Goal: Find contact information: Find contact information

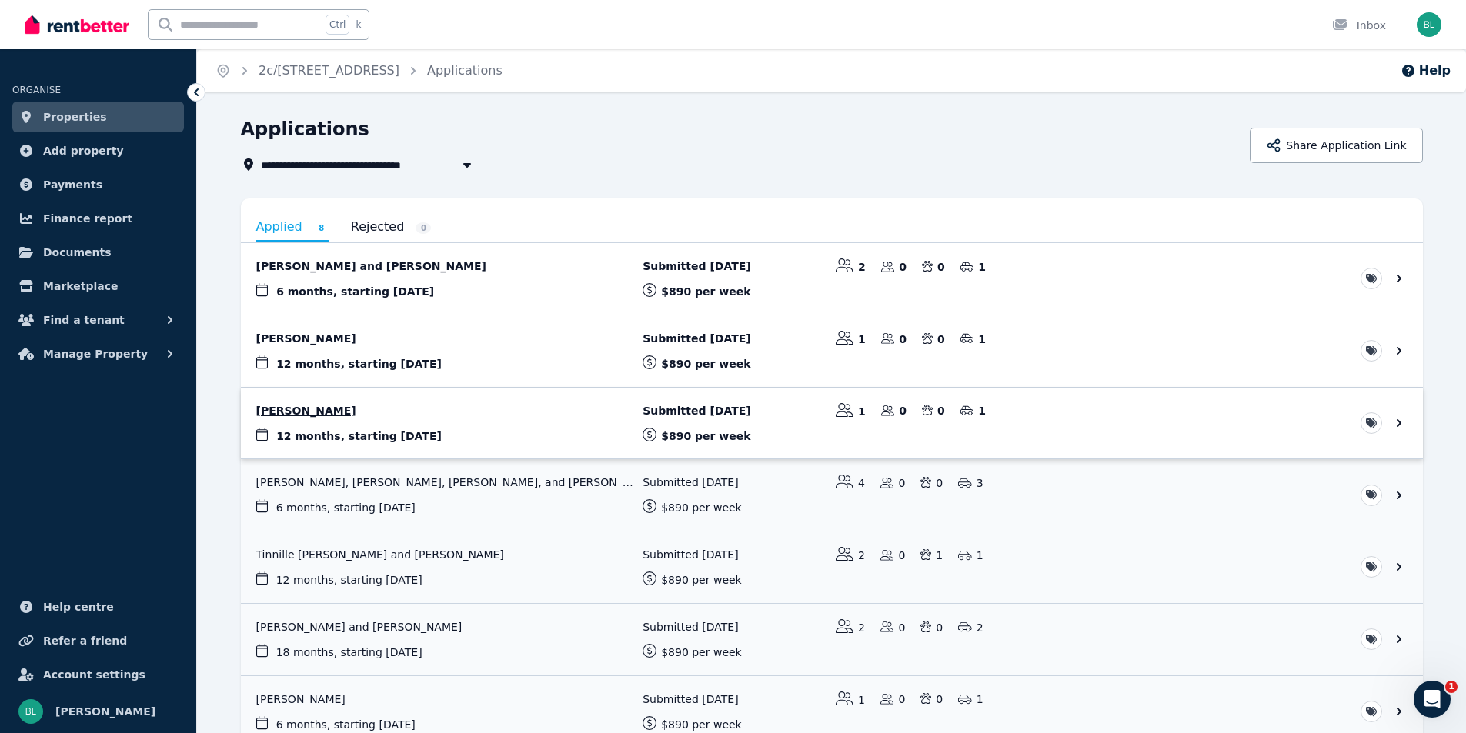
click at [299, 411] on link "View application: Jacinta Roberts" at bounding box center [832, 424] width 1182 height 72
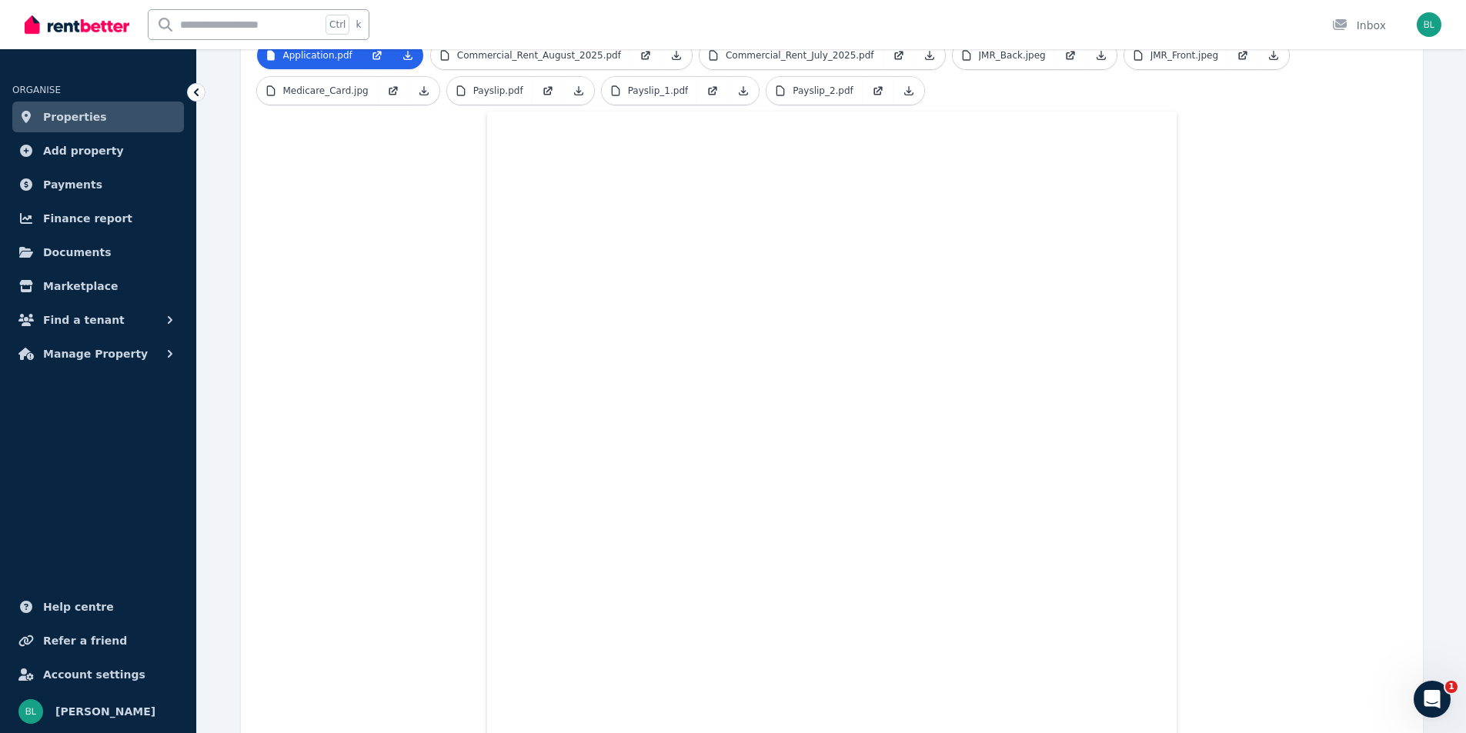
scroll to position [177, 0]
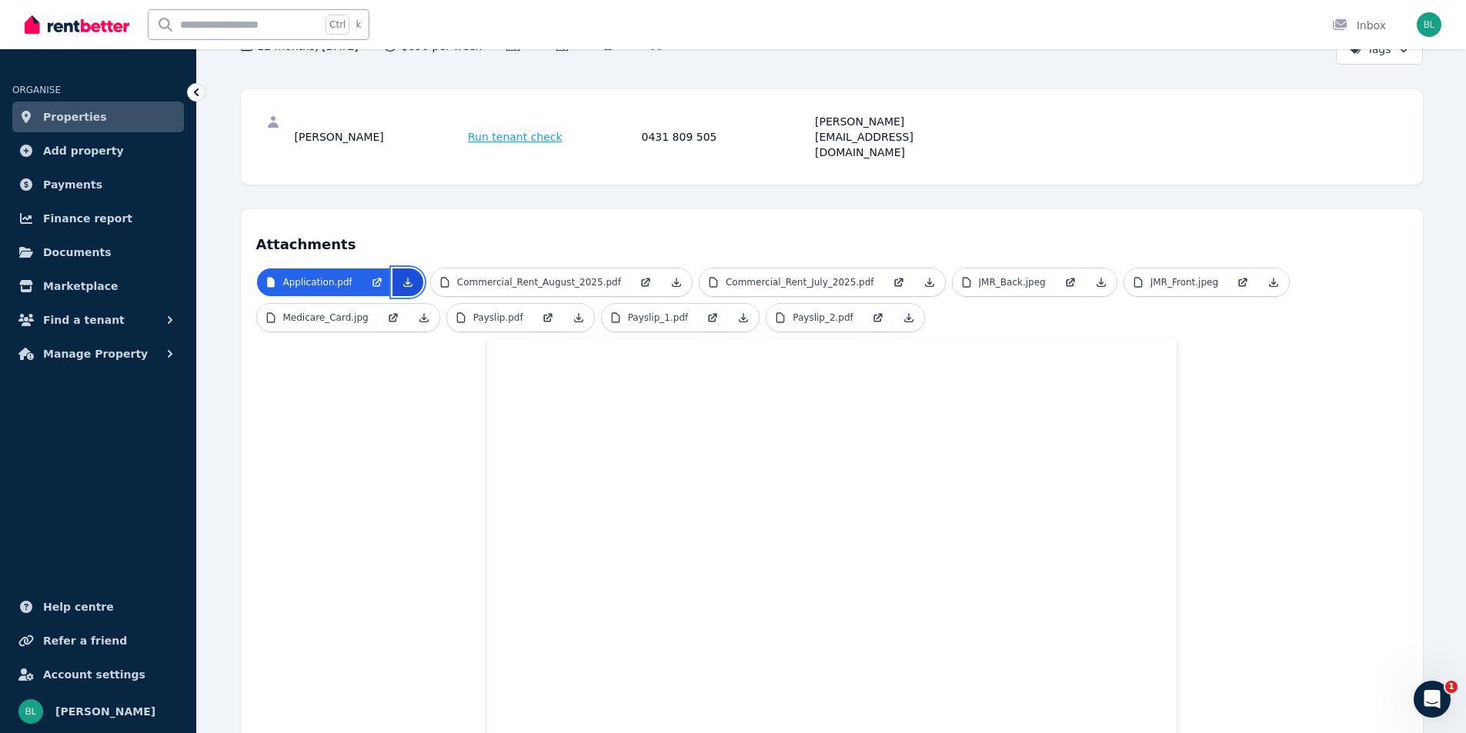
click at [408, 276] on icon at bounding box center [408, 282] width 12 height 12
click at [89, 125] on span "Properties" at bounding box center [75, 117] width 64 height 18
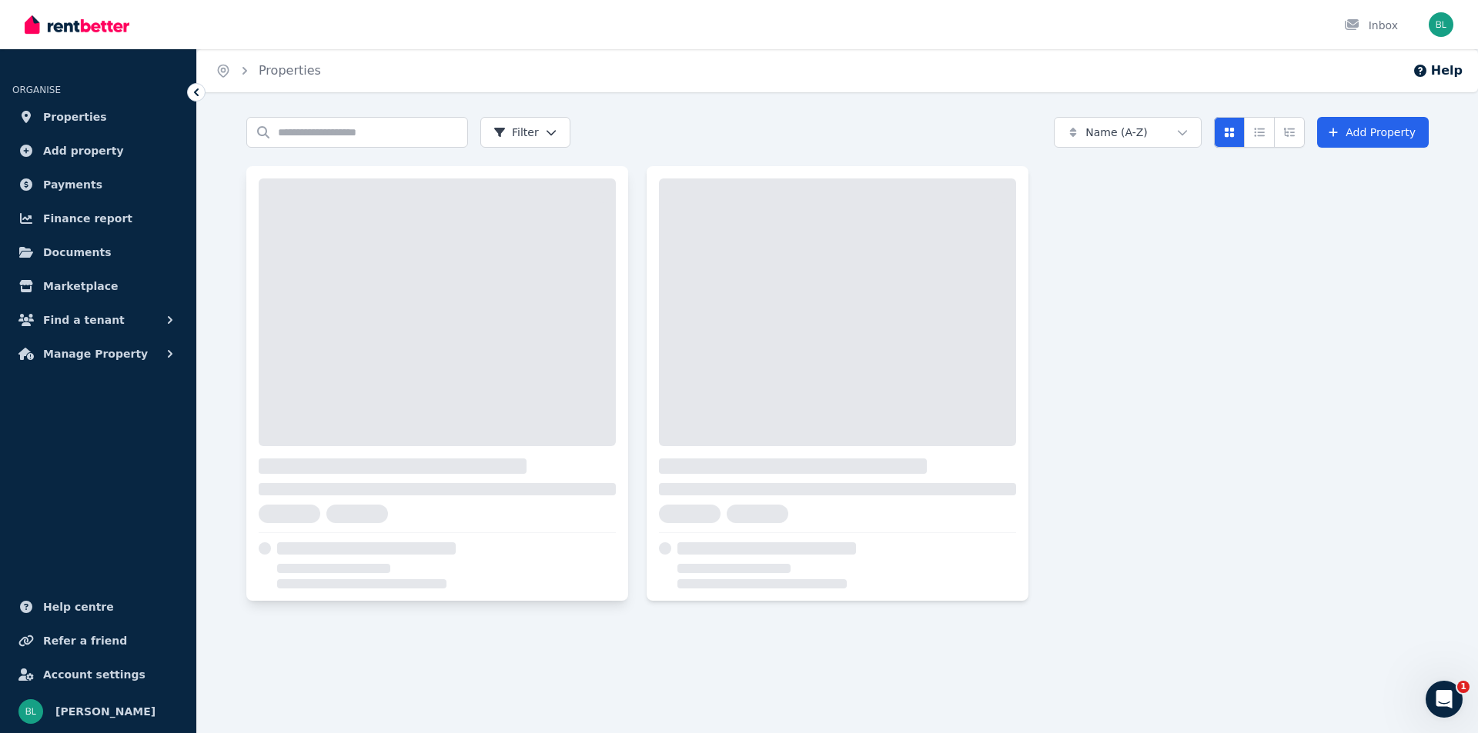
click at [431, 293] on div at bounding box center [437, 313] width 357 height 268
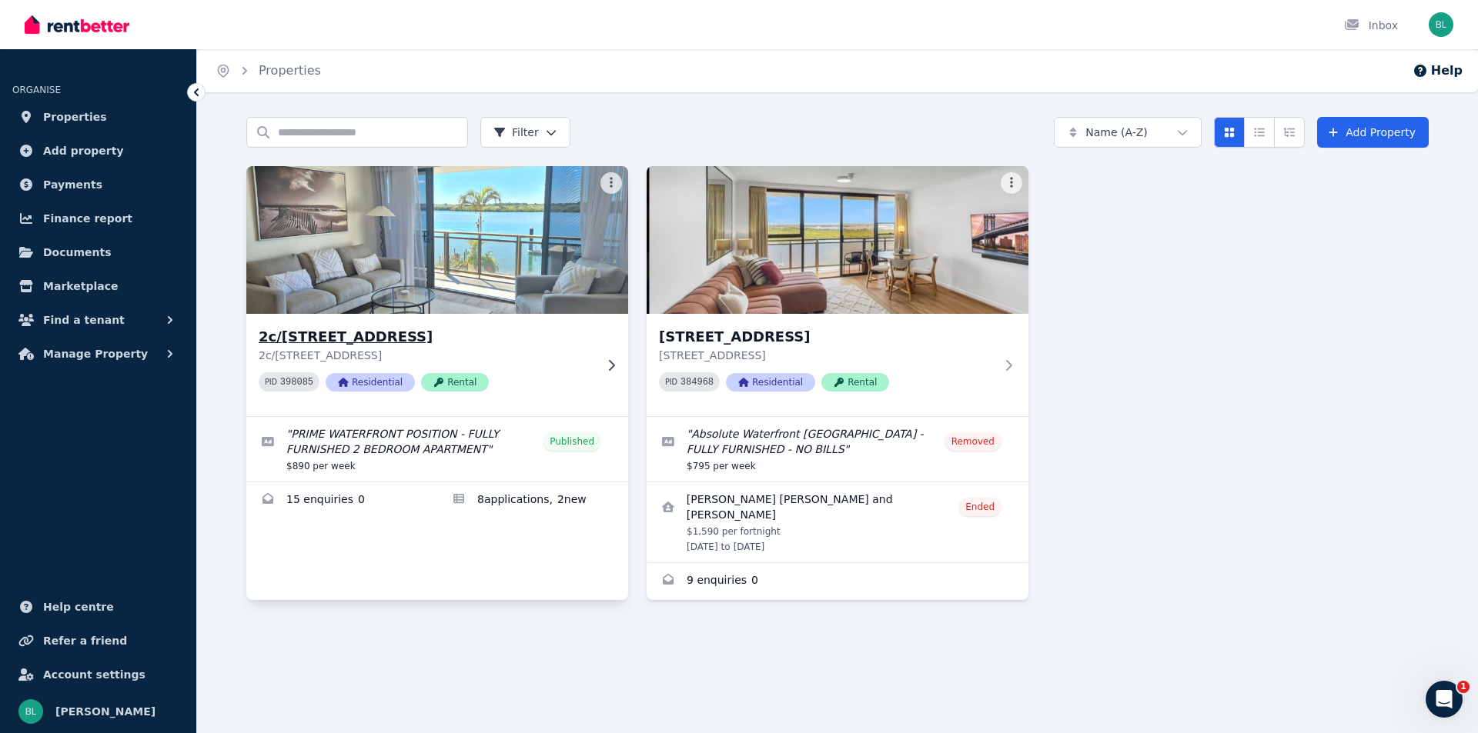
click at [410, 313] on img at bounding box center [437, 239] width 401 height 155
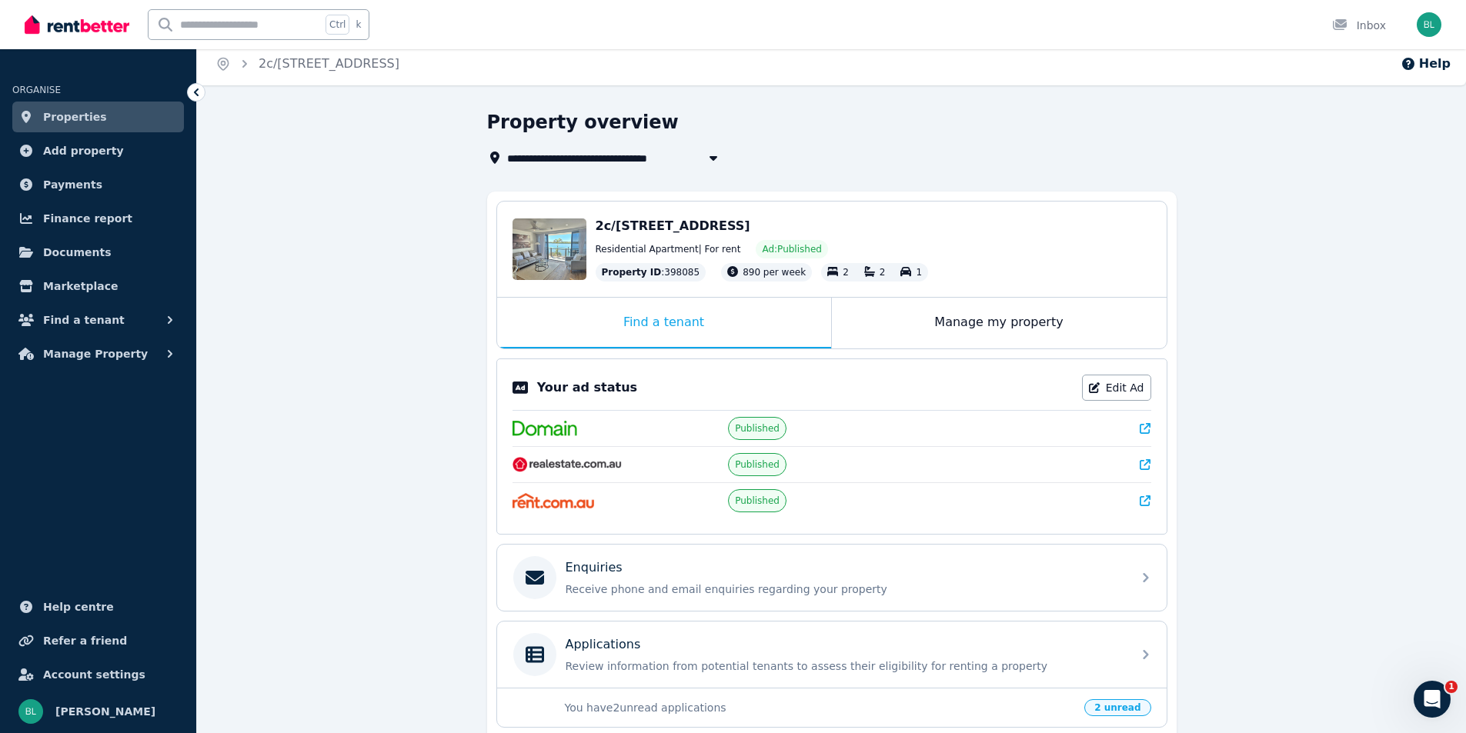
scroll to position [205, 0]
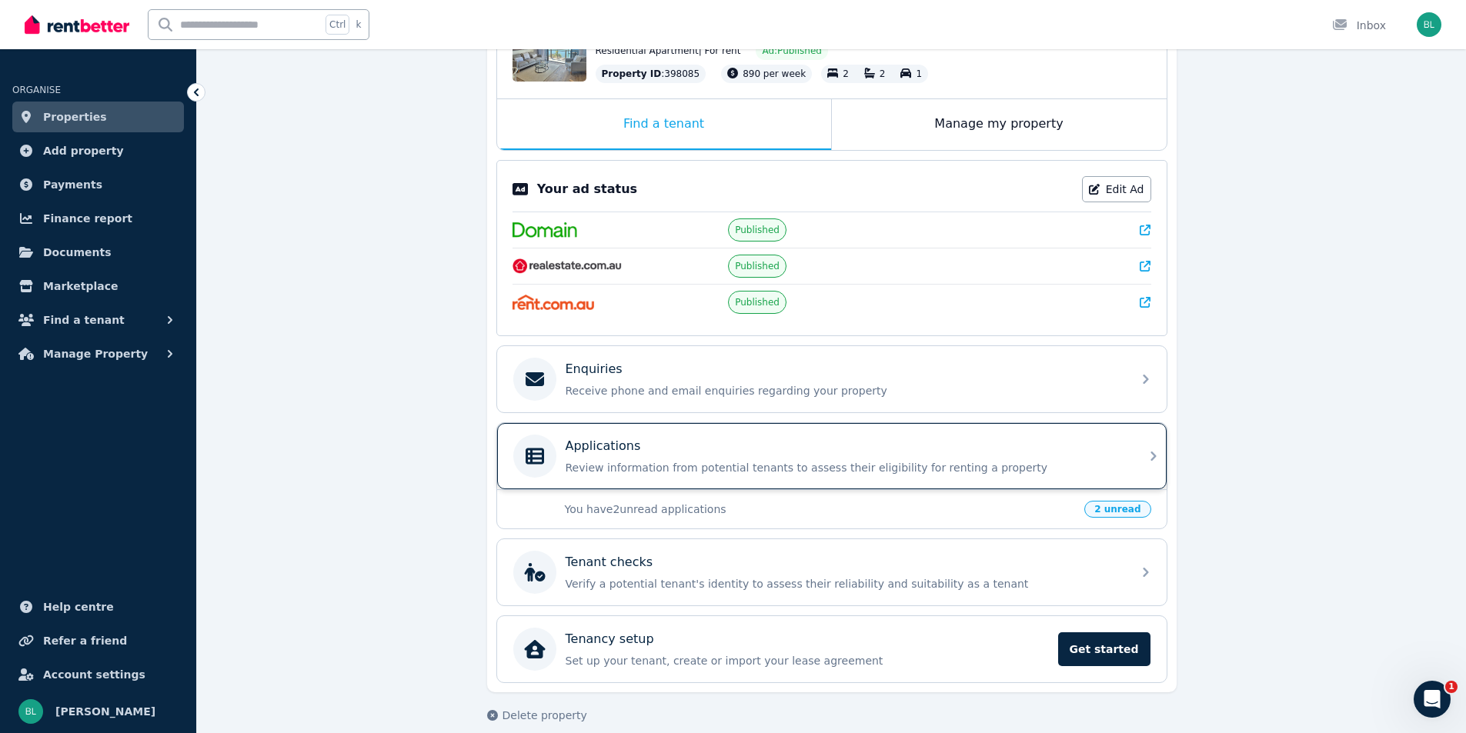
click at [662, 449] on div "Applications" at bounding box center [844, 446] width 557 height 18
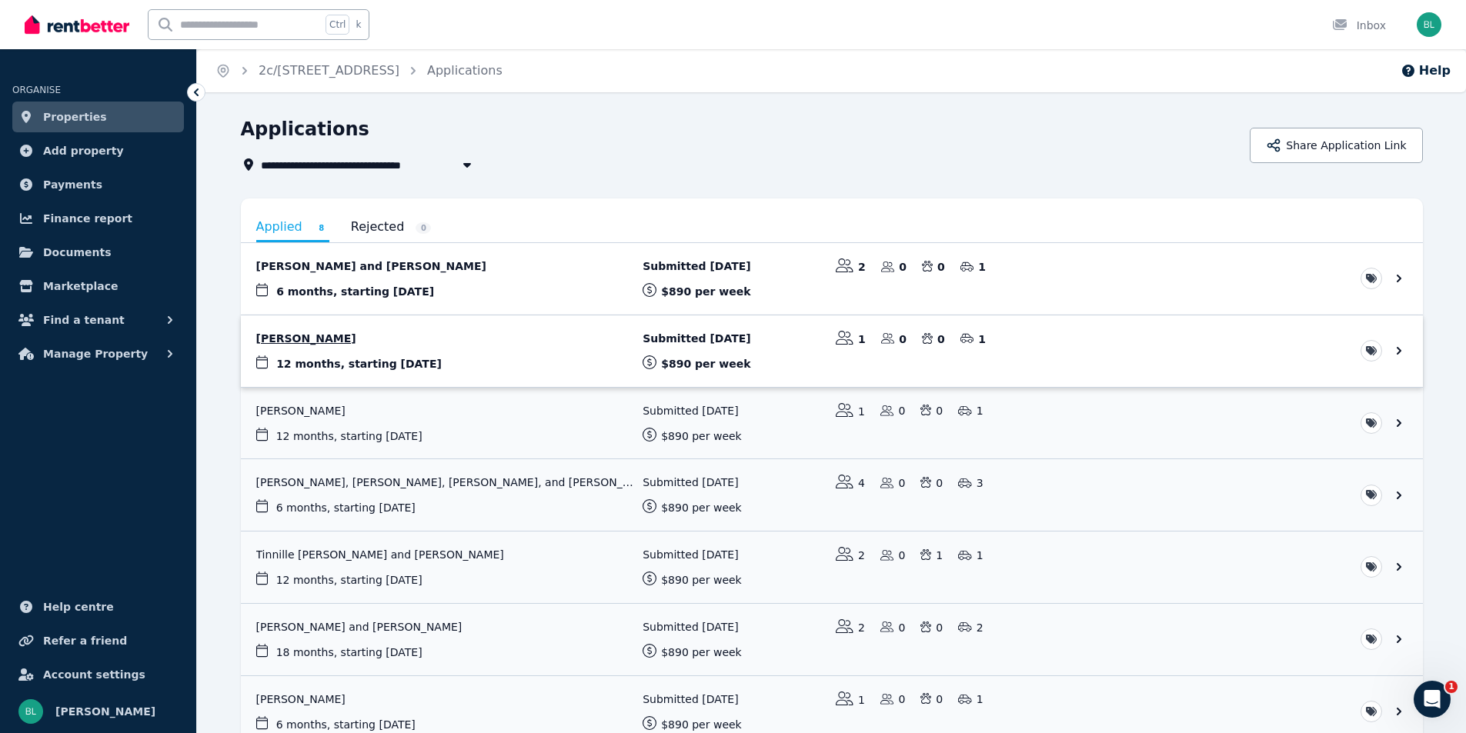
click at [326, 337] on link "View application: Jacinta Roberts" at bounding box center [832, 352] width 1182 height 72
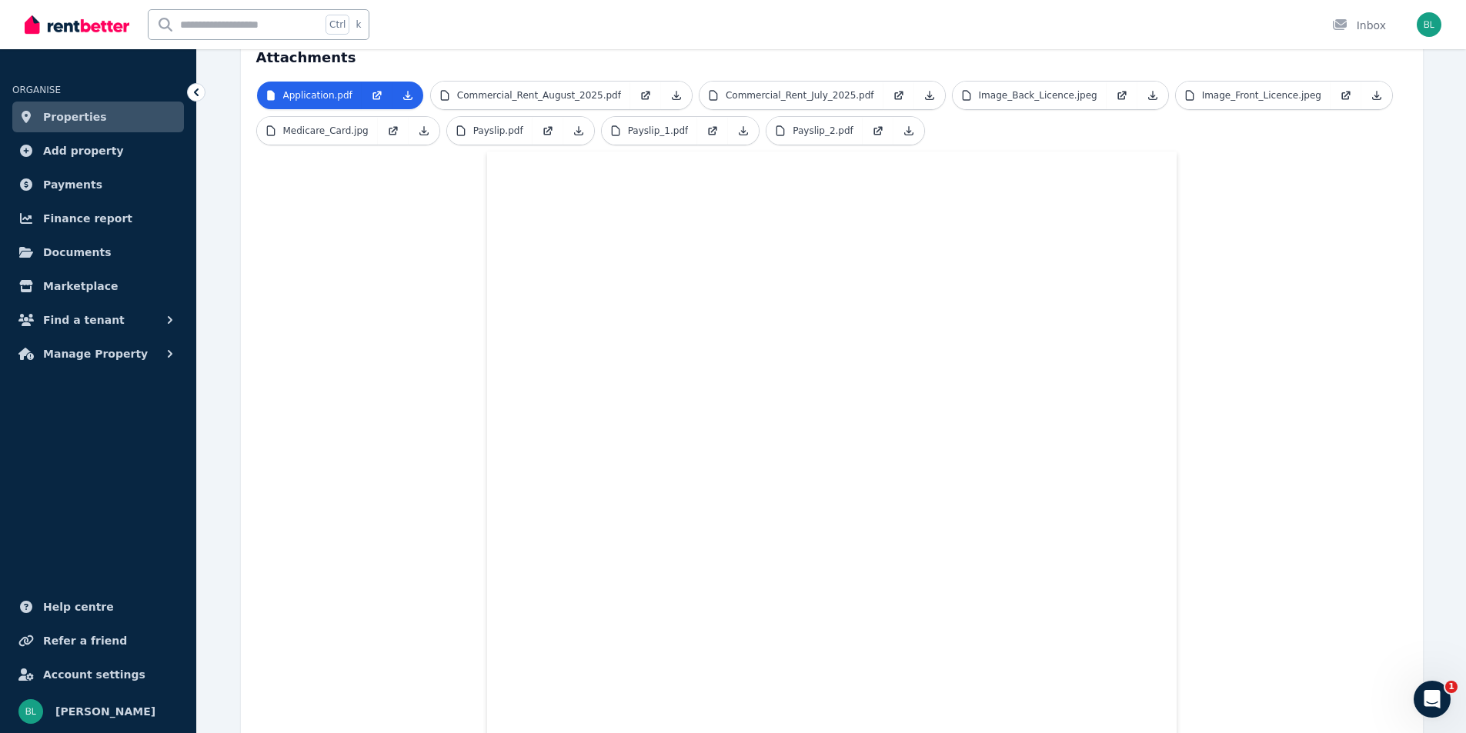
scroll to position [279, 0]
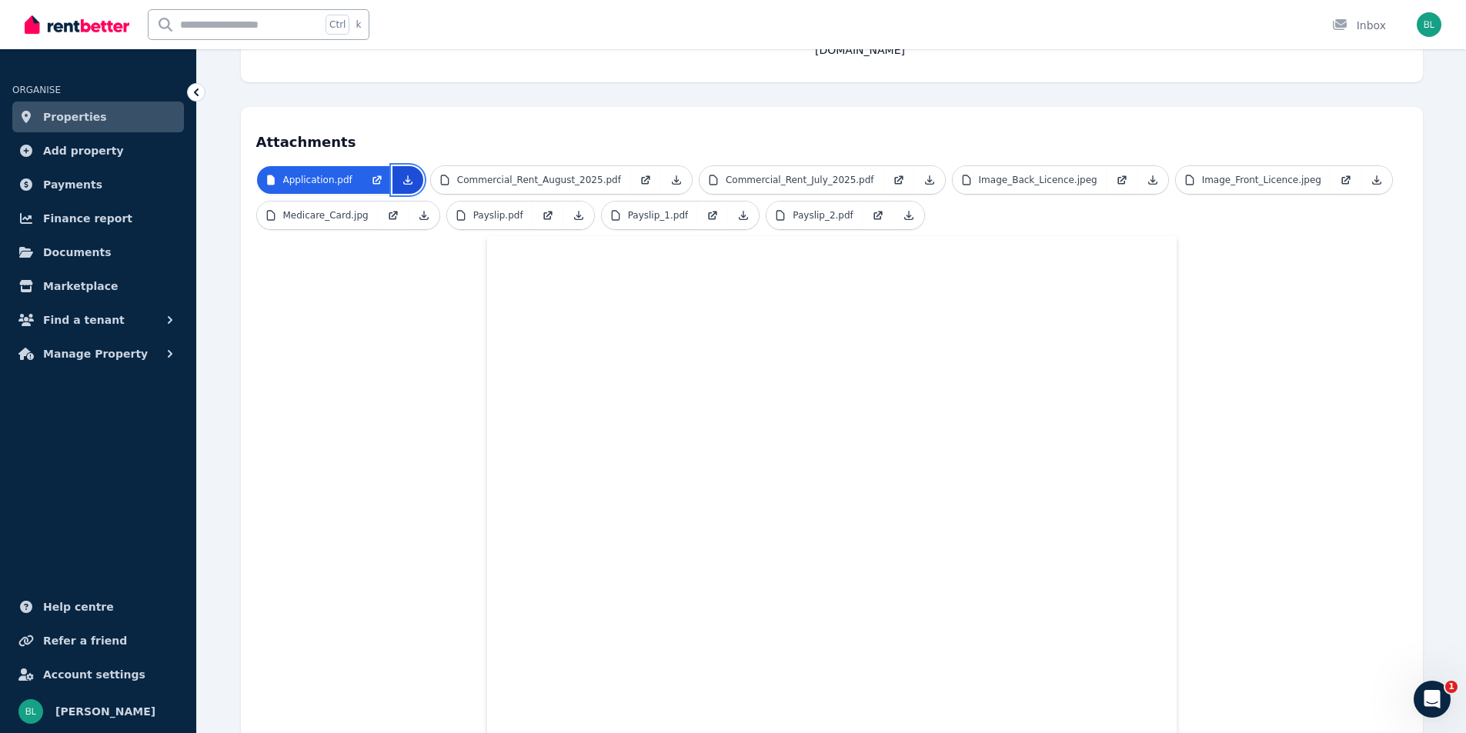
click at [410, 166] on link at bounding box center [407, 180] width 31 height 28
click at [101, 121] on link "Properties" at bounding box center [98, 117] width 172 height 31
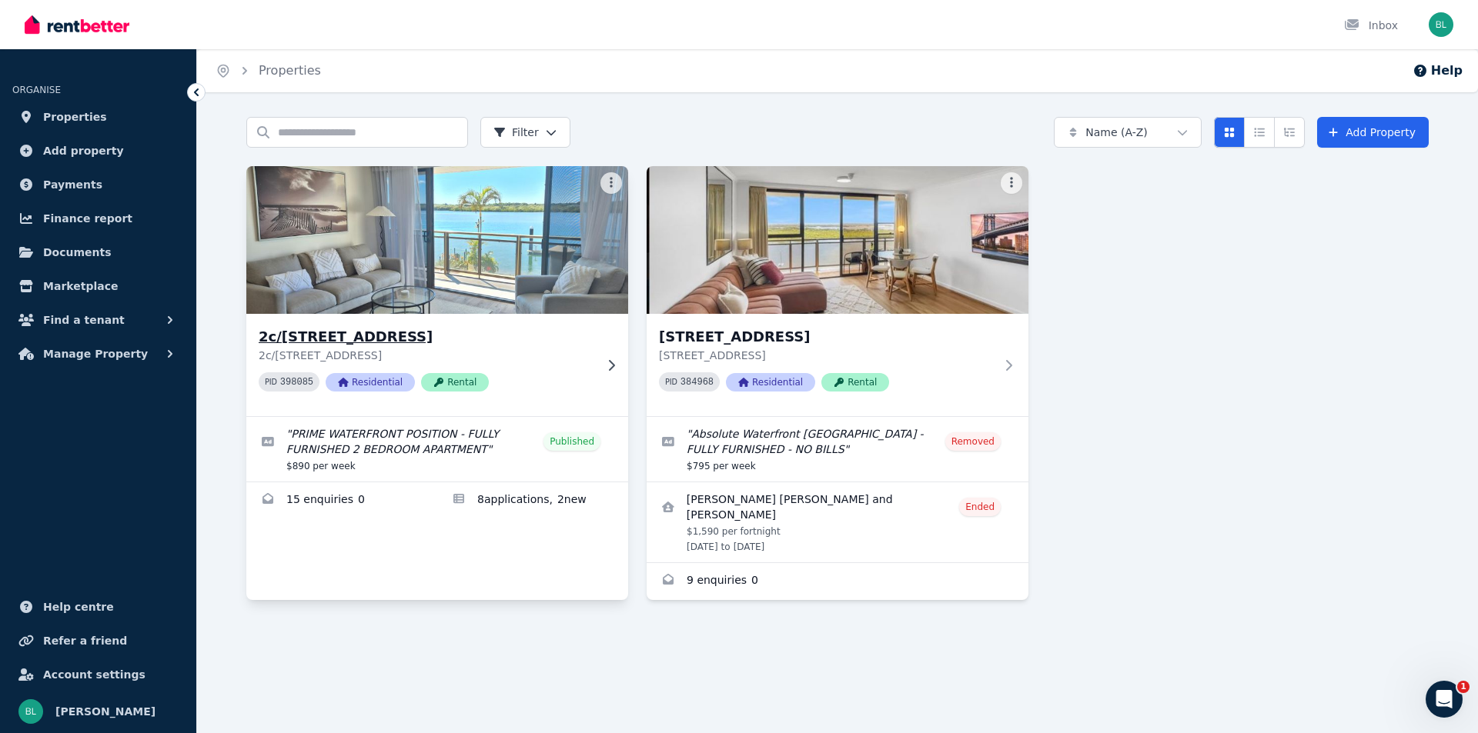
click at [399, 211] on img at bounding box center [437, 239] width 401 height 155
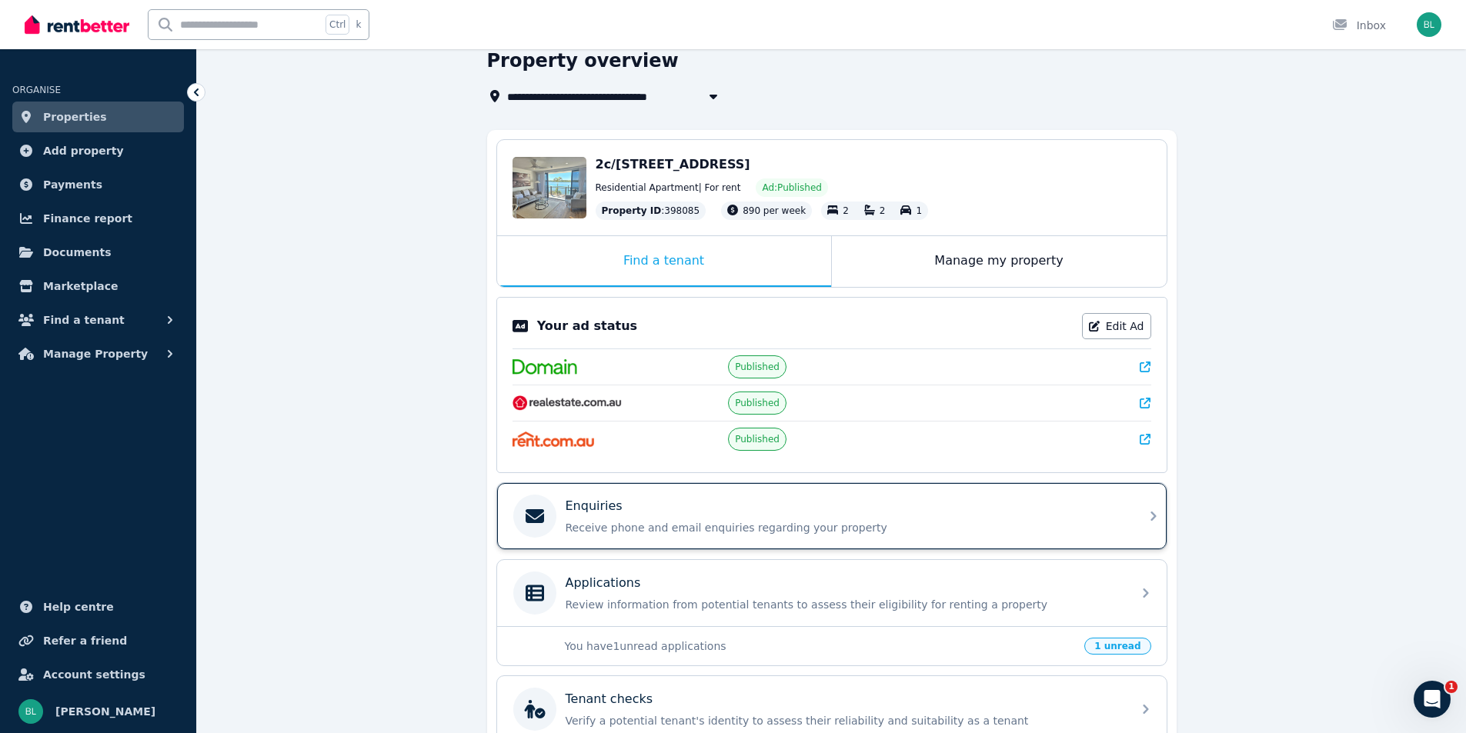
scroll to position [102, 0]
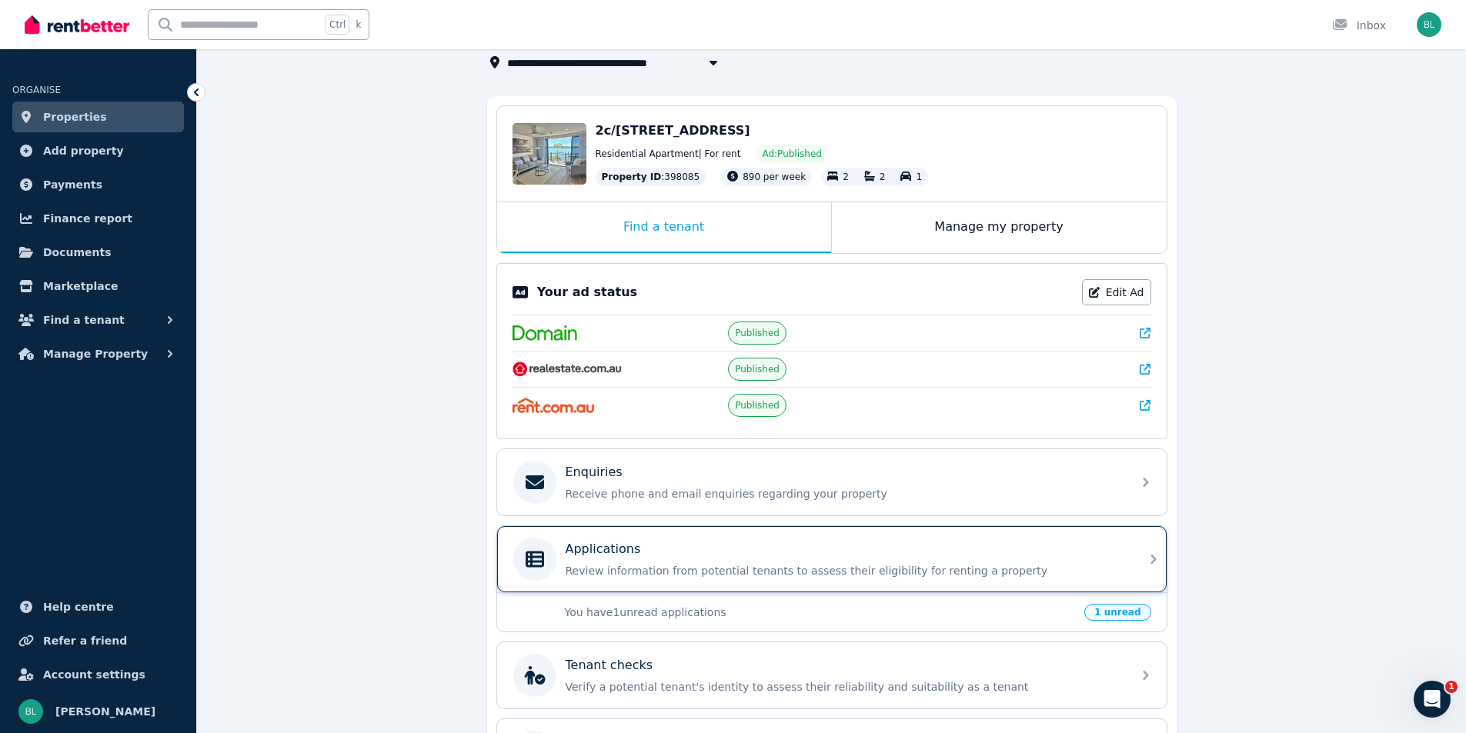
click at [638, 552] on div "Applications" at bounding box center [844, 549] width 557 height 18
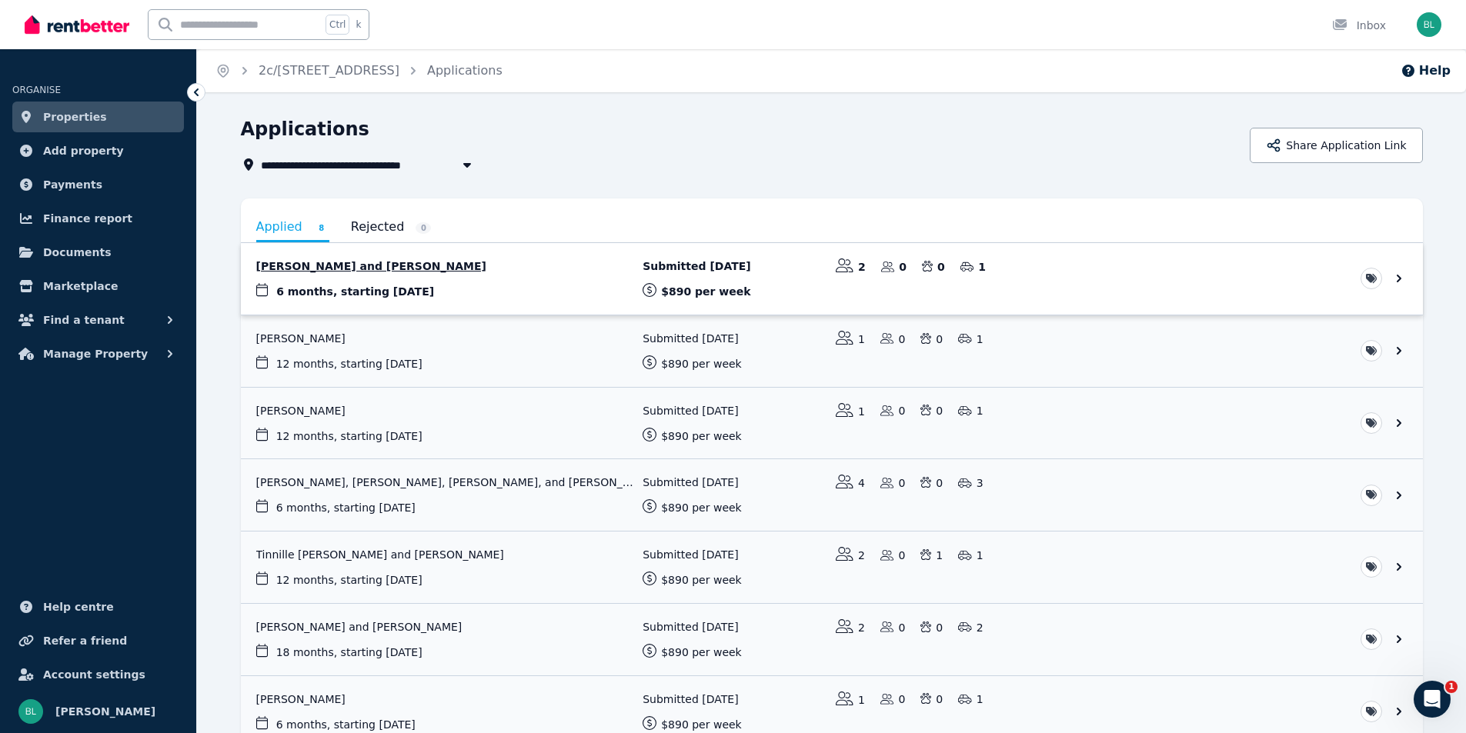
click at [418, 270] on link "View application: Theresa Wilton and William Godfrey" at bounding box center [832, 279] width 1182 height 72
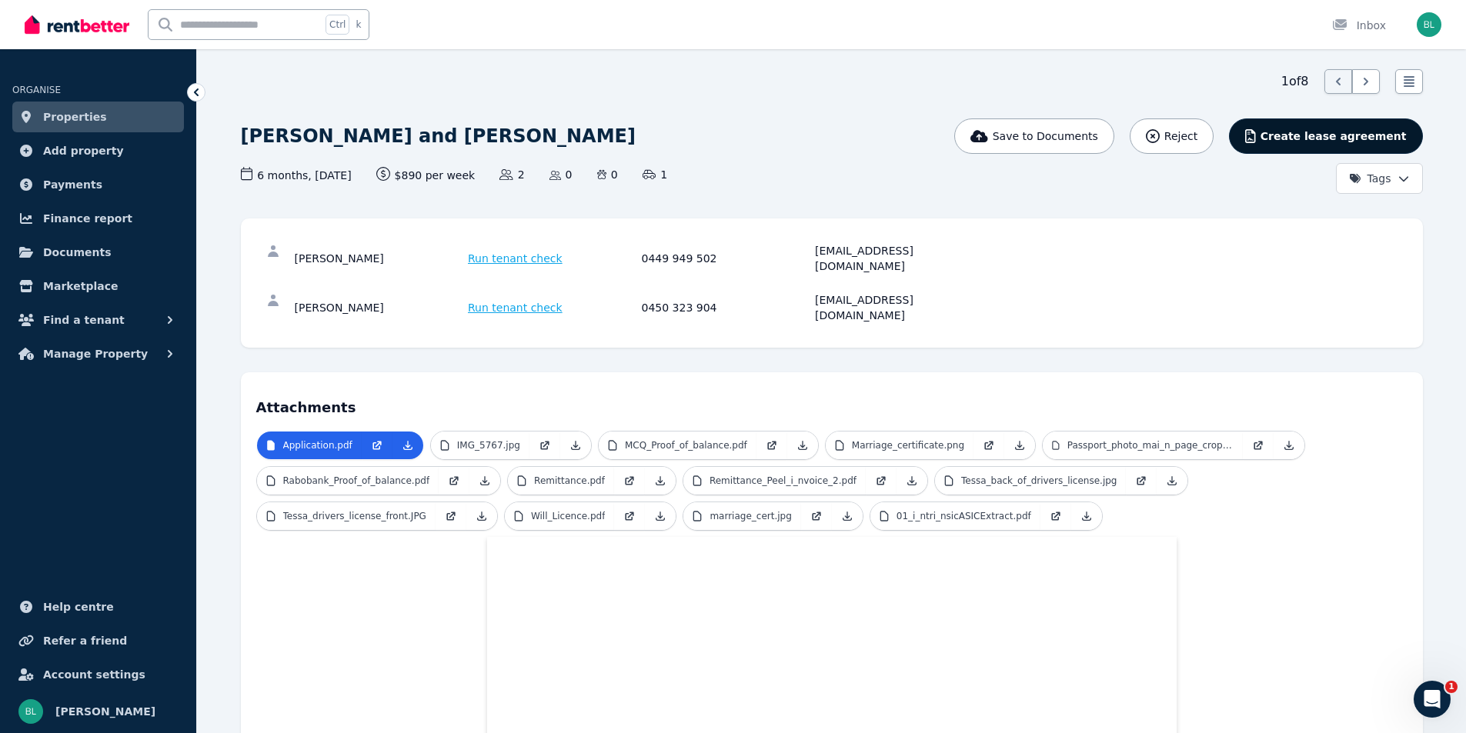
scroll to position [41, 0]
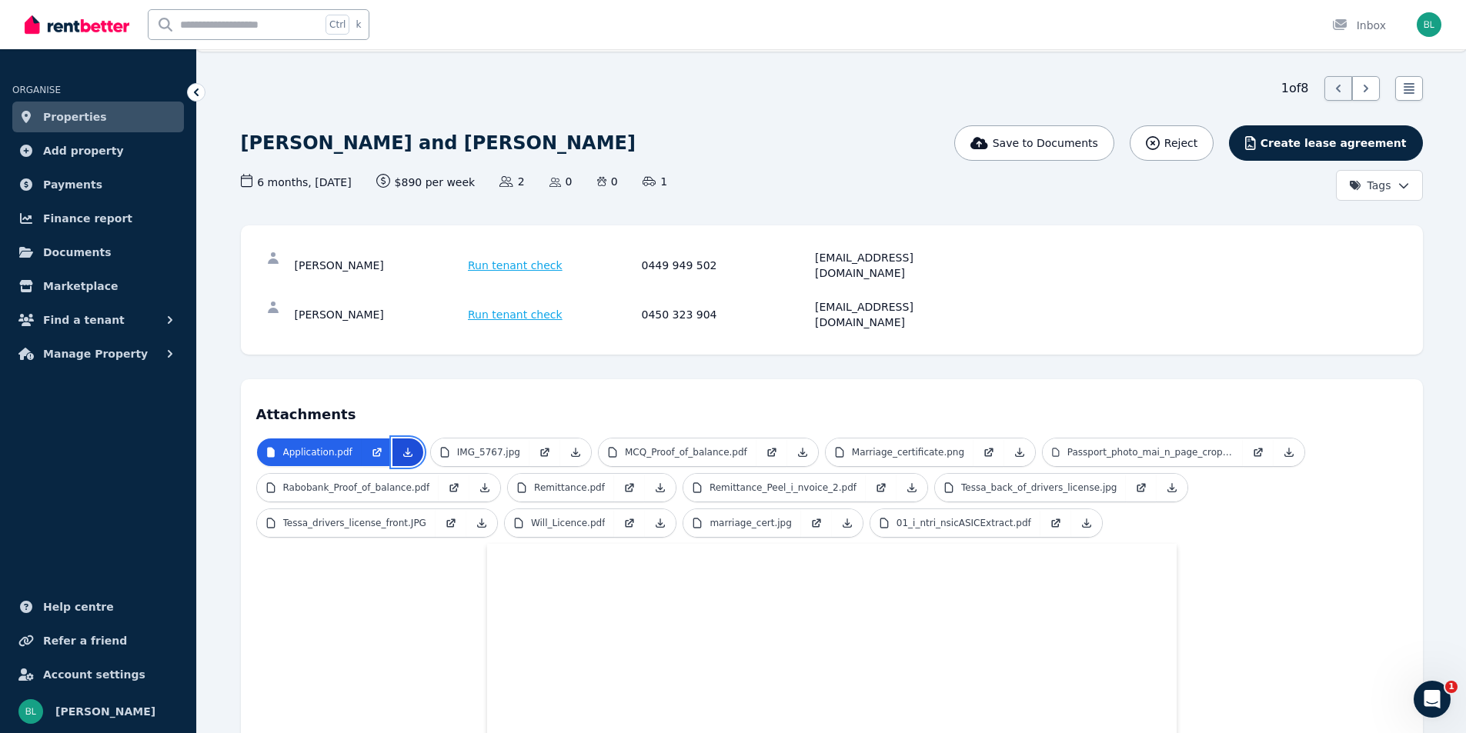
click at [405, 446] on icon at bounding box center [408, 452] width 12 height 12
click at [85, 125] on span "Properties" at bounding box center [75, 117] width 64 height 18
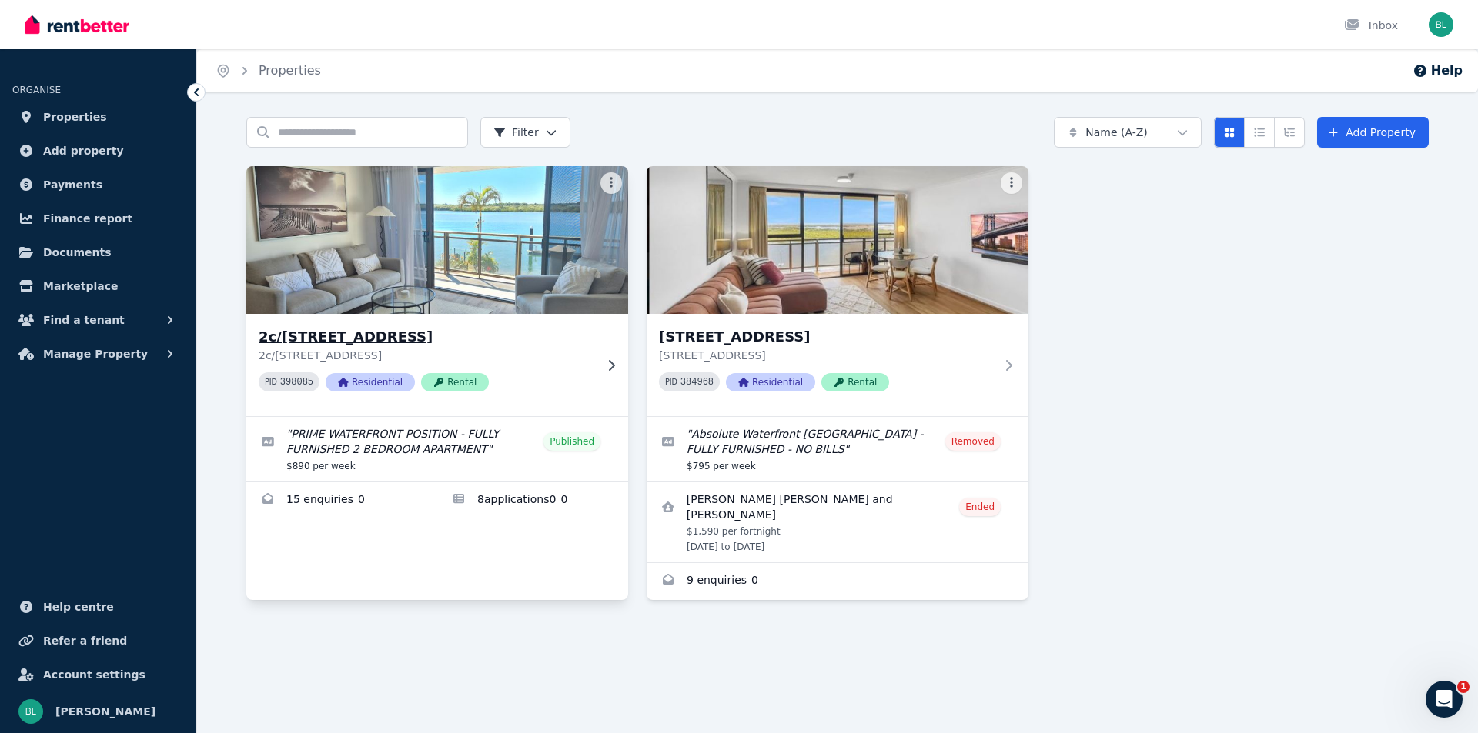
click at [445, 332] on h3 "2c/120-122 Duporth Ave, Maroochydore" at bounding box center [427, 337] width 336 height 22
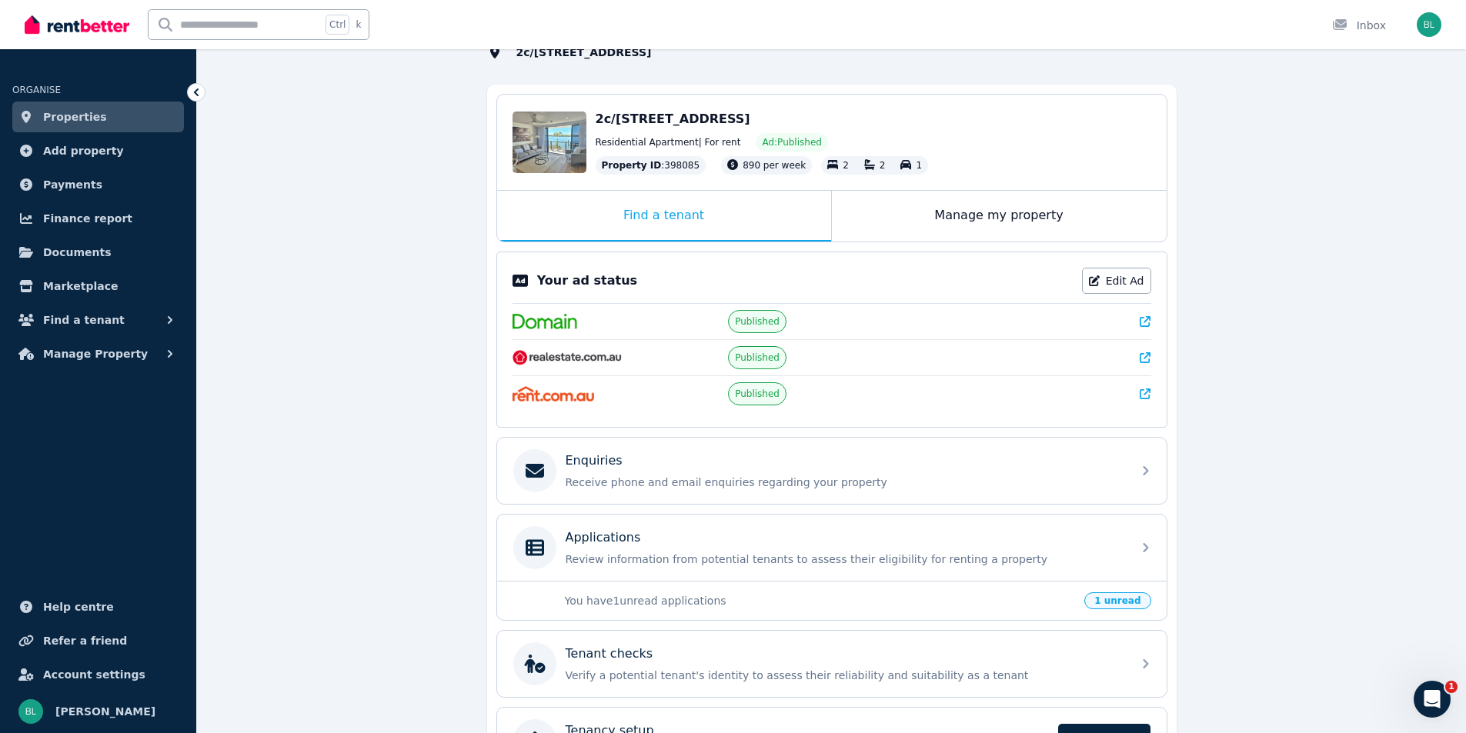
scroll to position [184, 0]
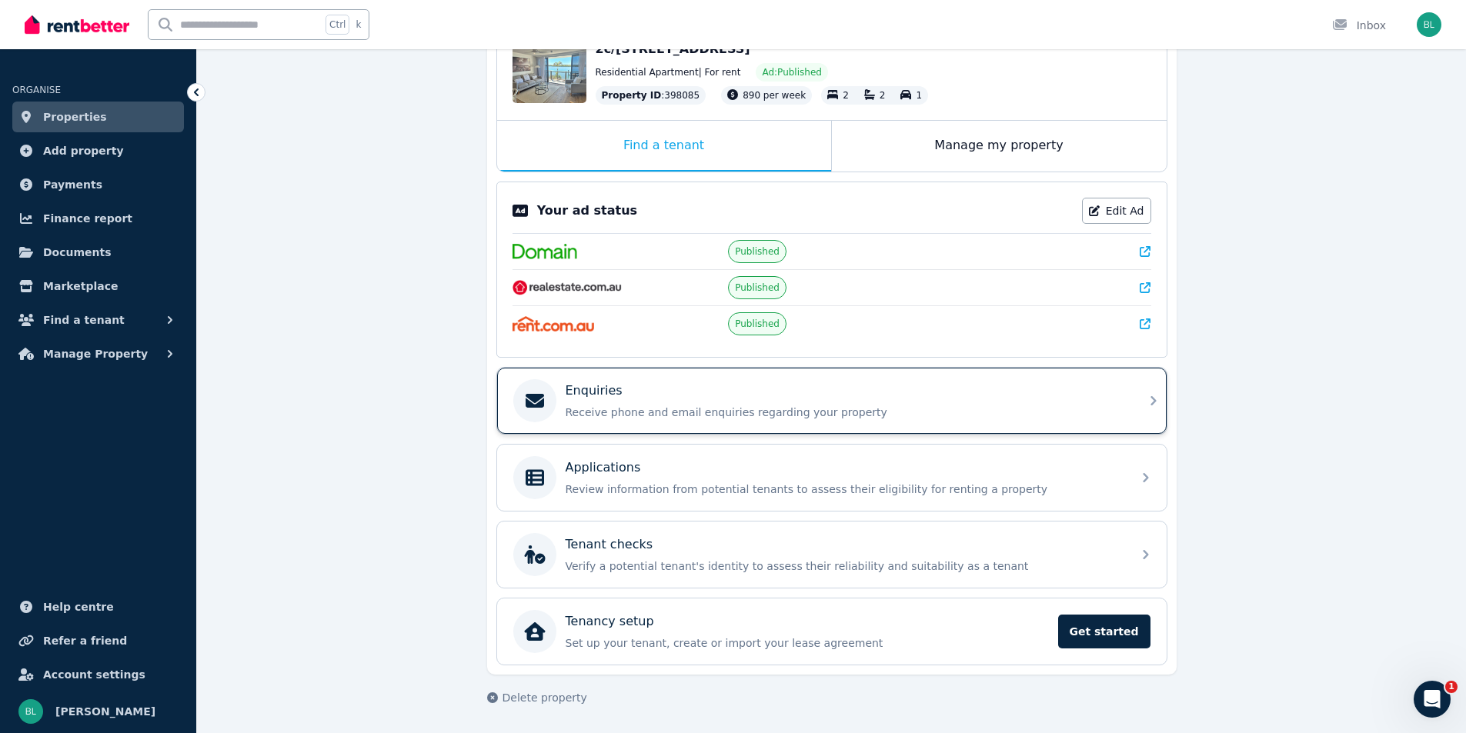
click at [568, 391] on p "Enquiries" at bounding box center [594, 391] width 57 height 18
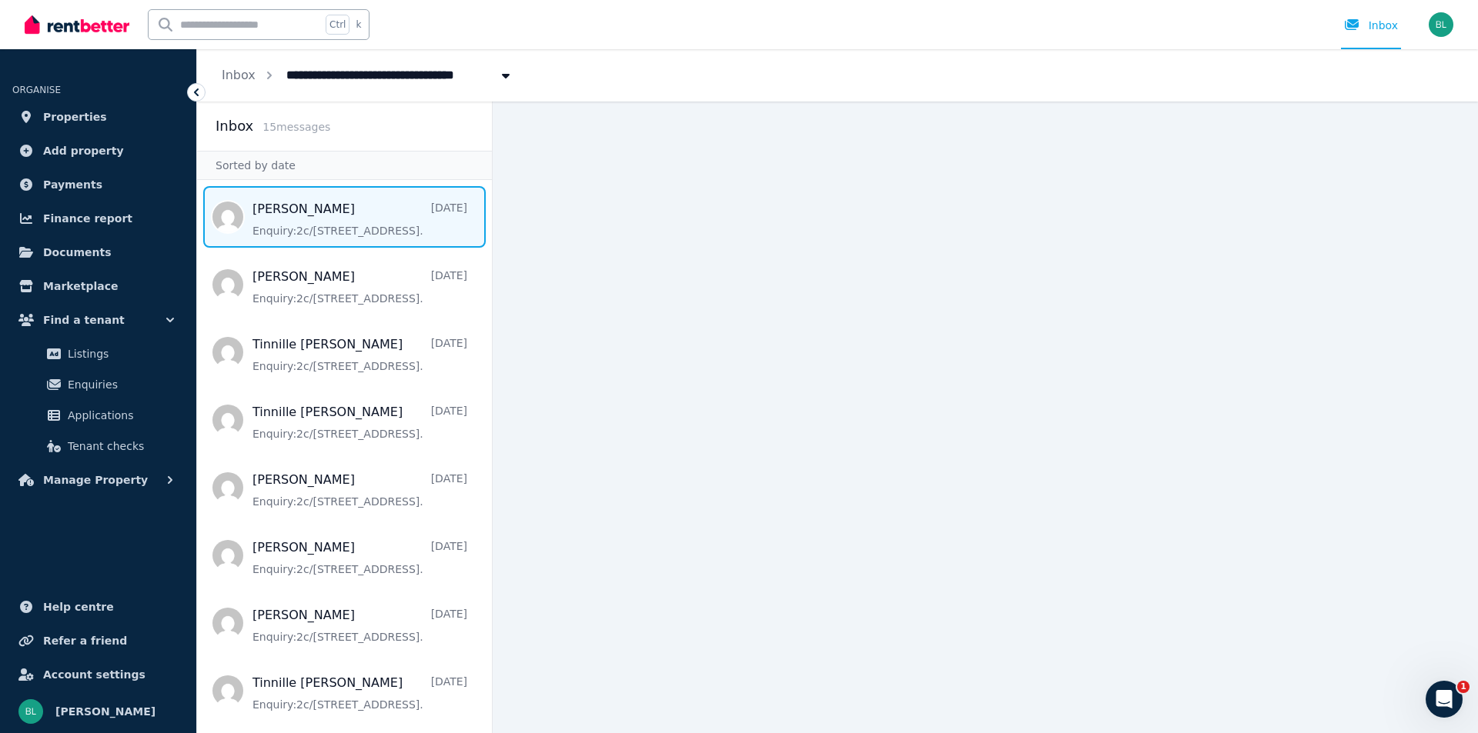
click at [353, 237] on span "Message list" at bounding box center [344, 217] width 295 height 62
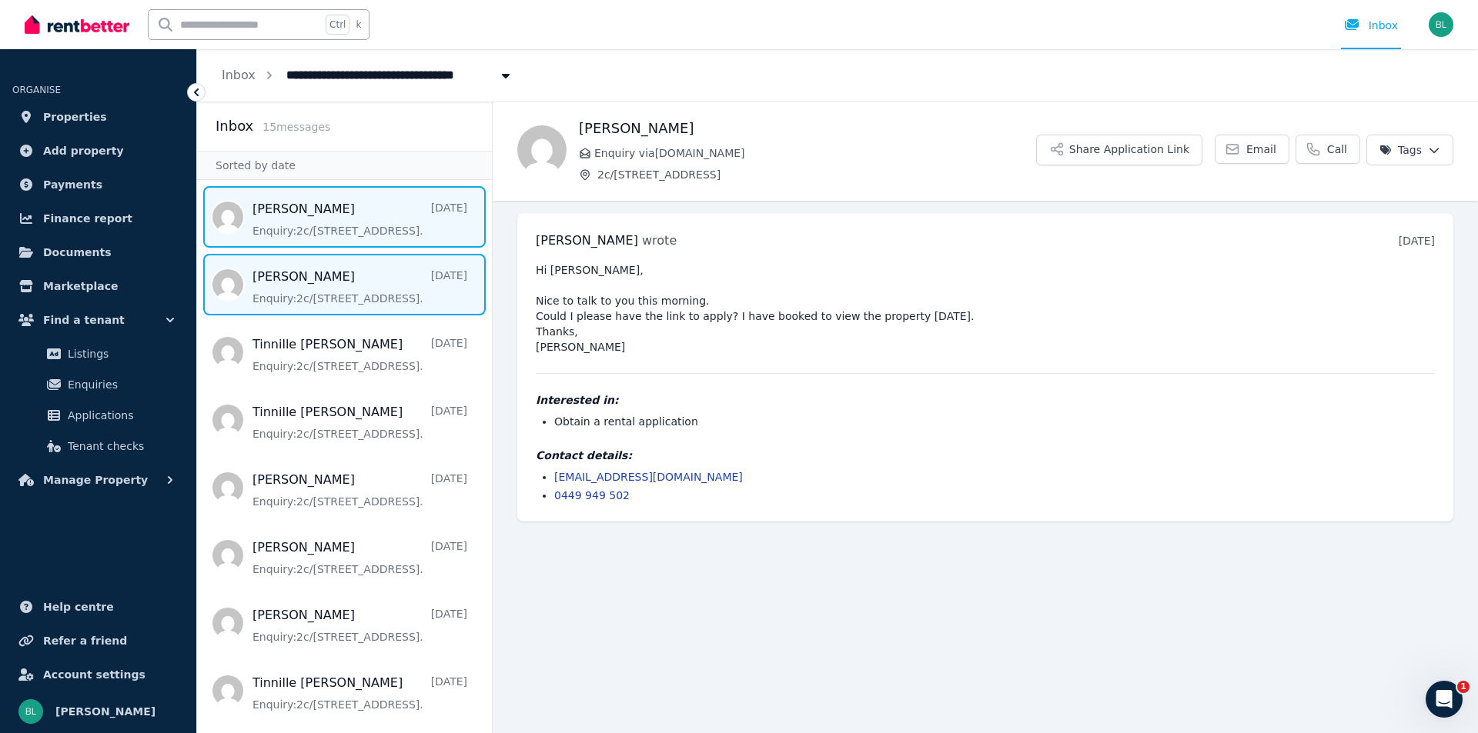
click at [340, 293] on span "Message list" at bounding box center [344, 285] width 295 height 62
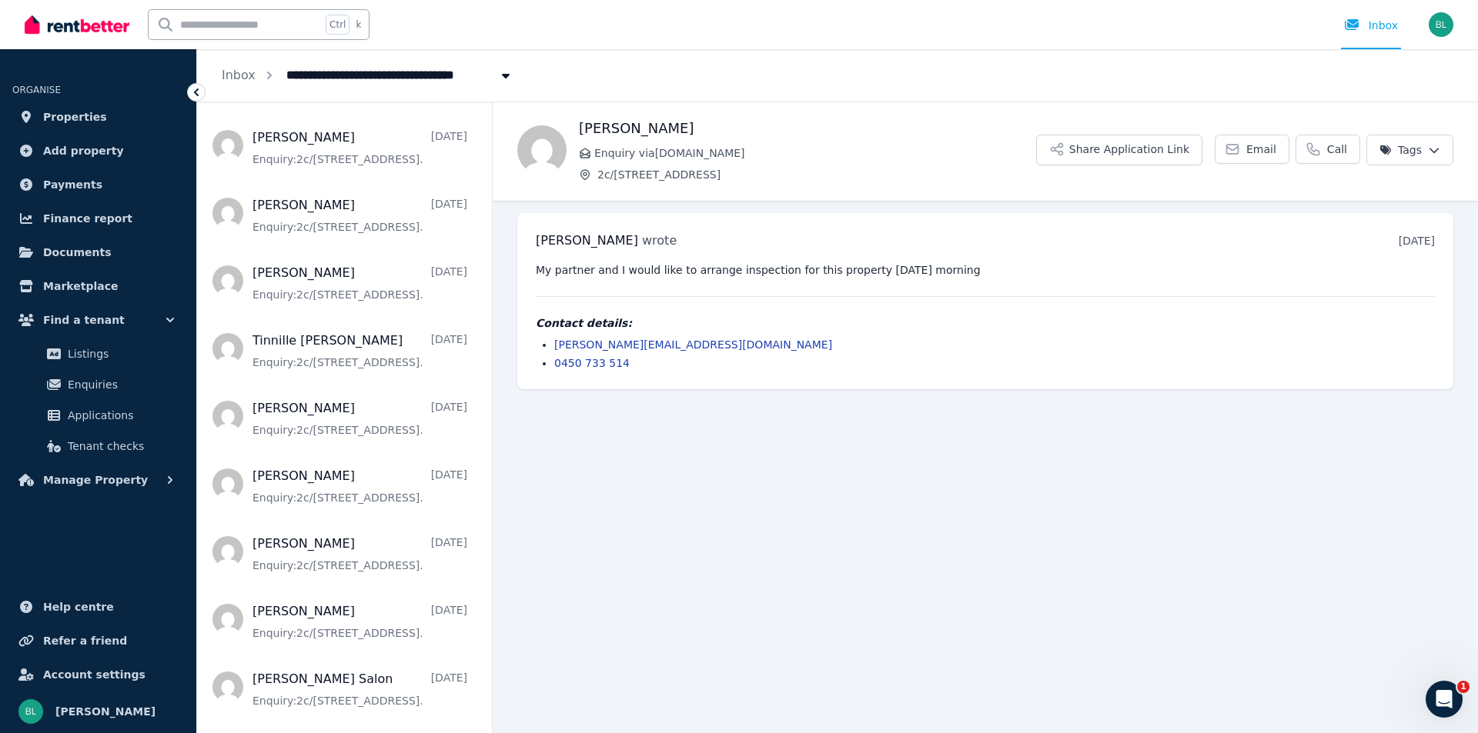
scroll to position [469, 0]
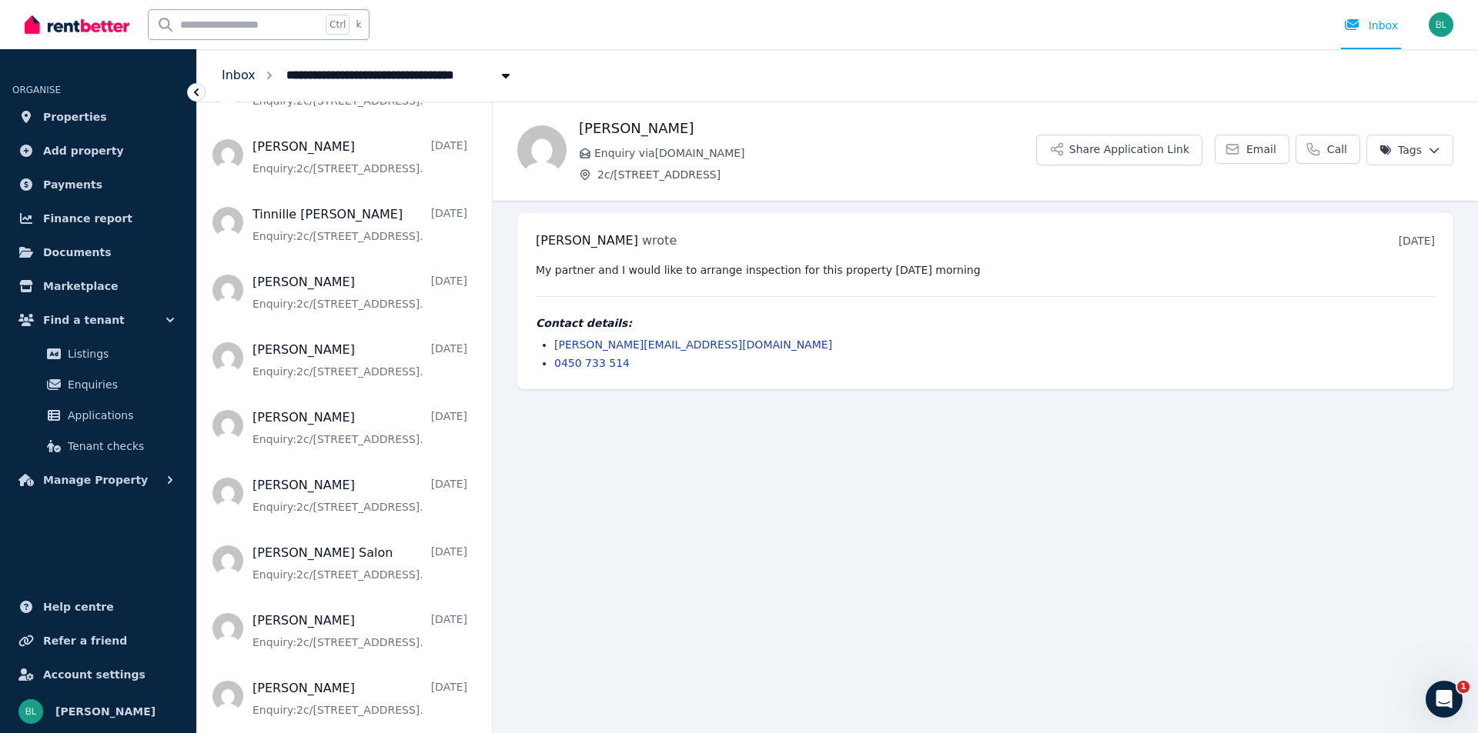
click at [248, 81] on link "Inbox" at bounding box center [239, 75] width 34 height 15
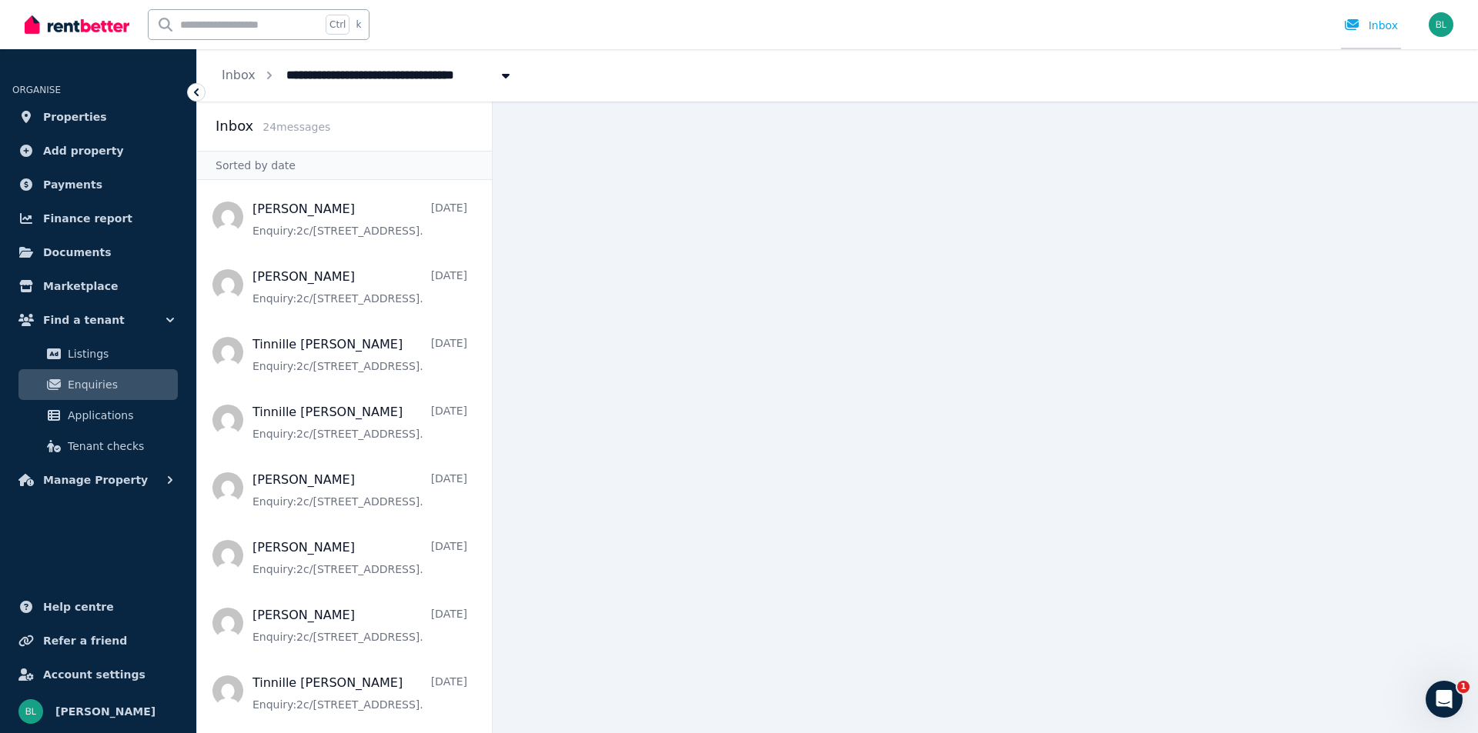
click at [1360, 35] on link "Inbox" at bounding box center [1371, 24] width 60 height 49
click at [82, 351] on span "Listings" at bounding box center [120, 354] width 104 height 18
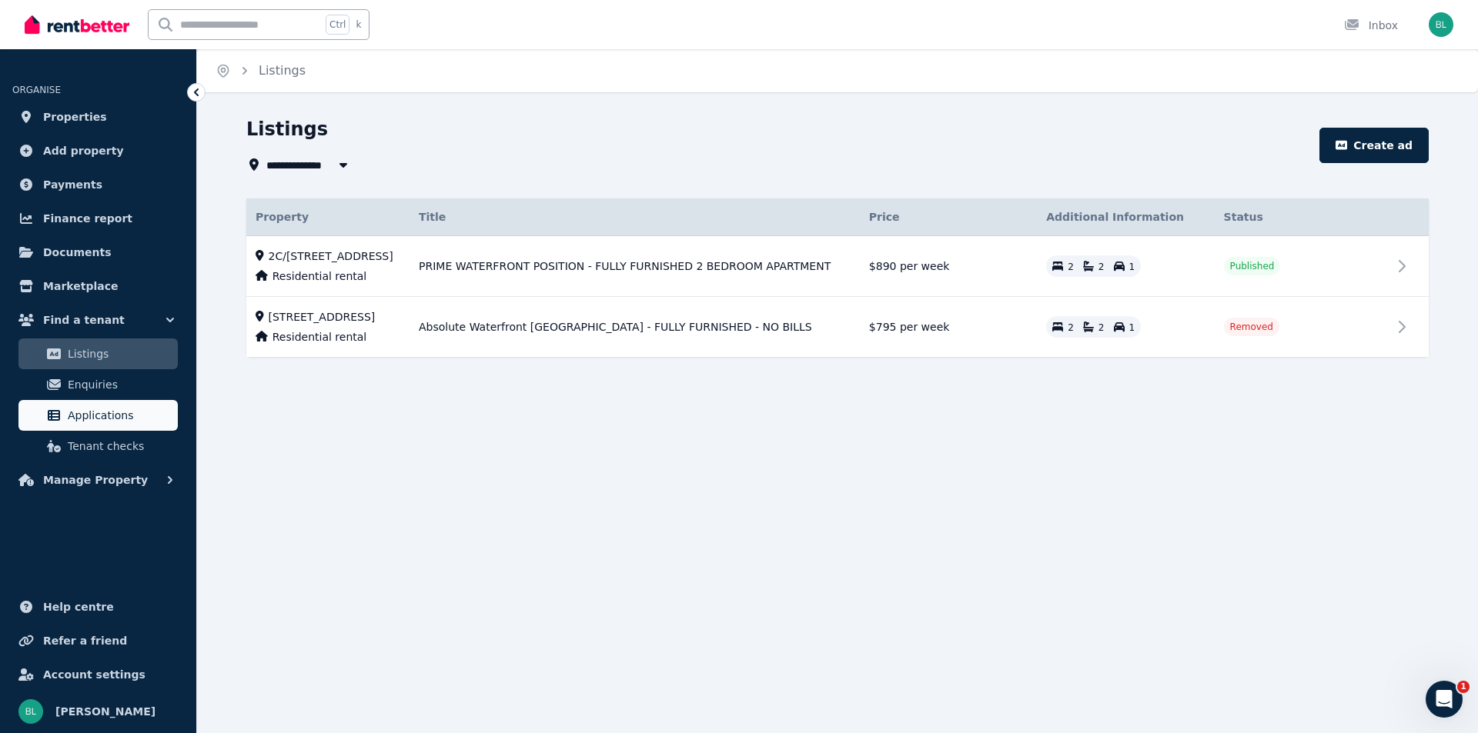
click at [84, 412] on span "Applications" at bounding box center [120, 415] width 104 height 18
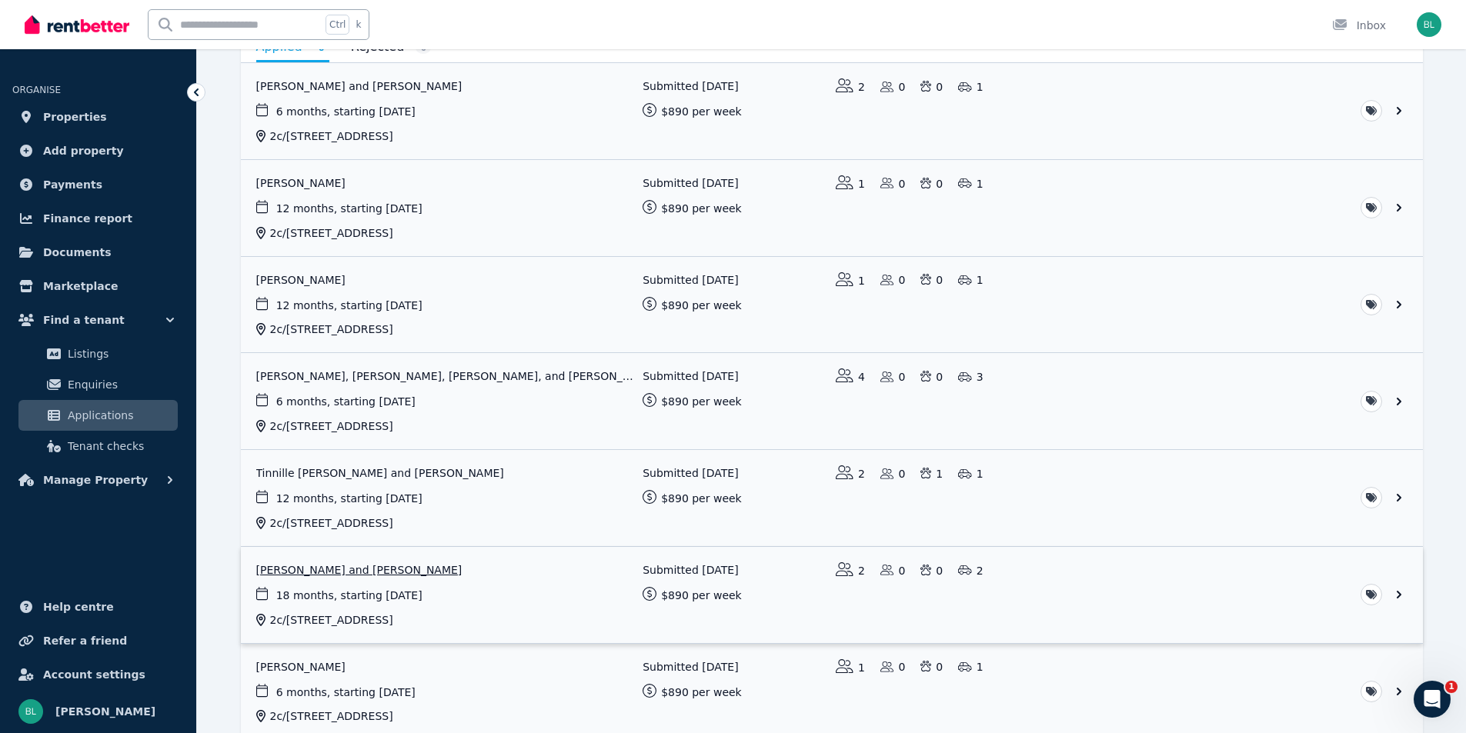
scroll to position [364, 0]
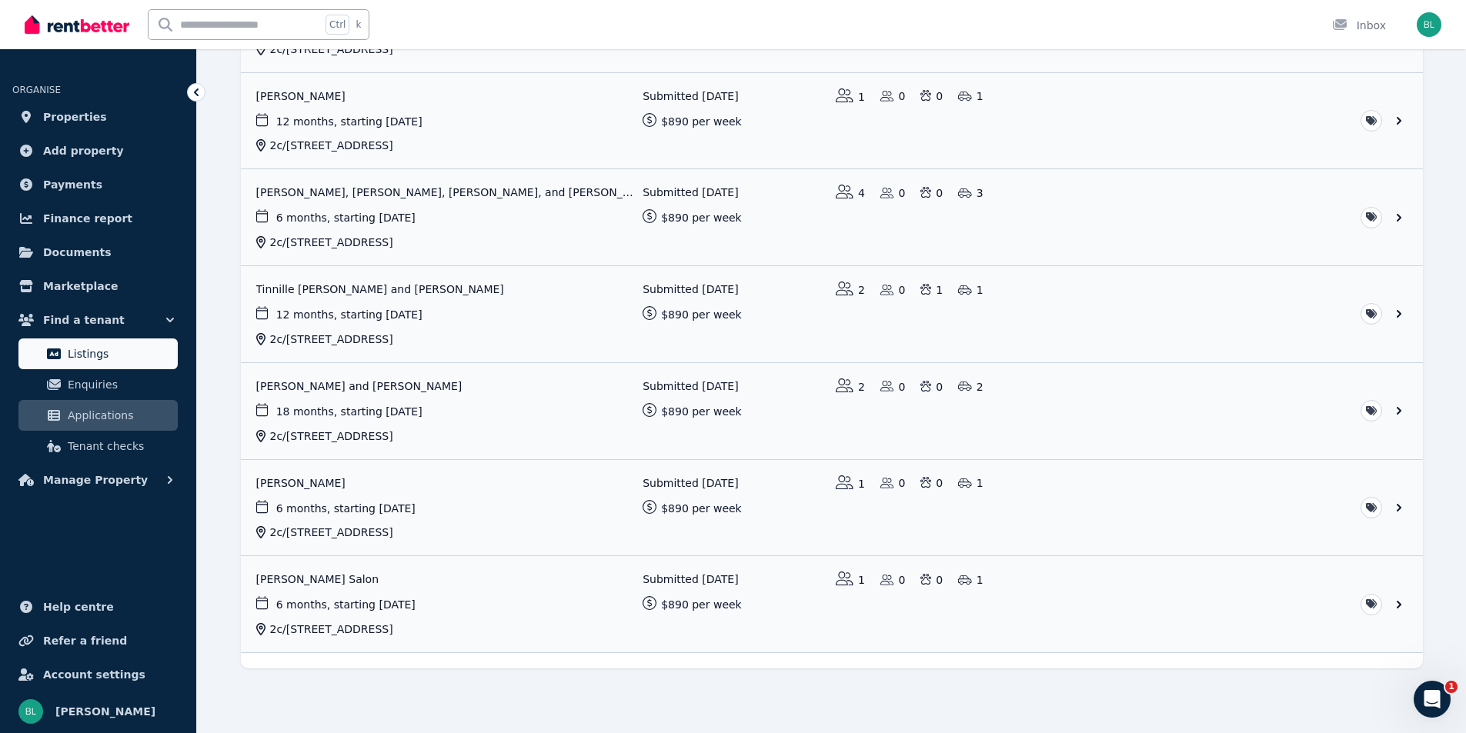
click at [121, 360] on span "Listings" at bounding box center [120, 354] width 104 height 18
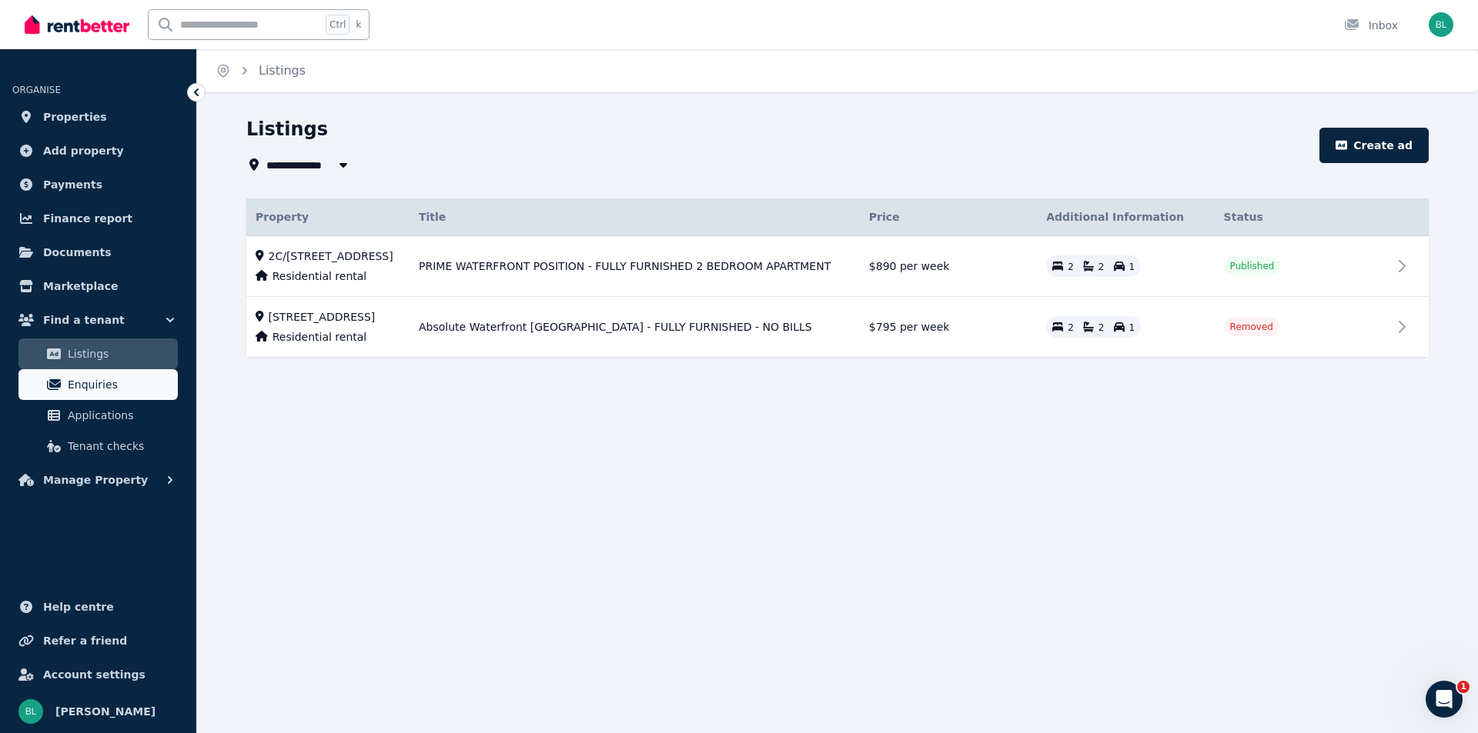
click at [99, 385] on span "Enquiries" at bounding box center [120, 385] width 104 height 18
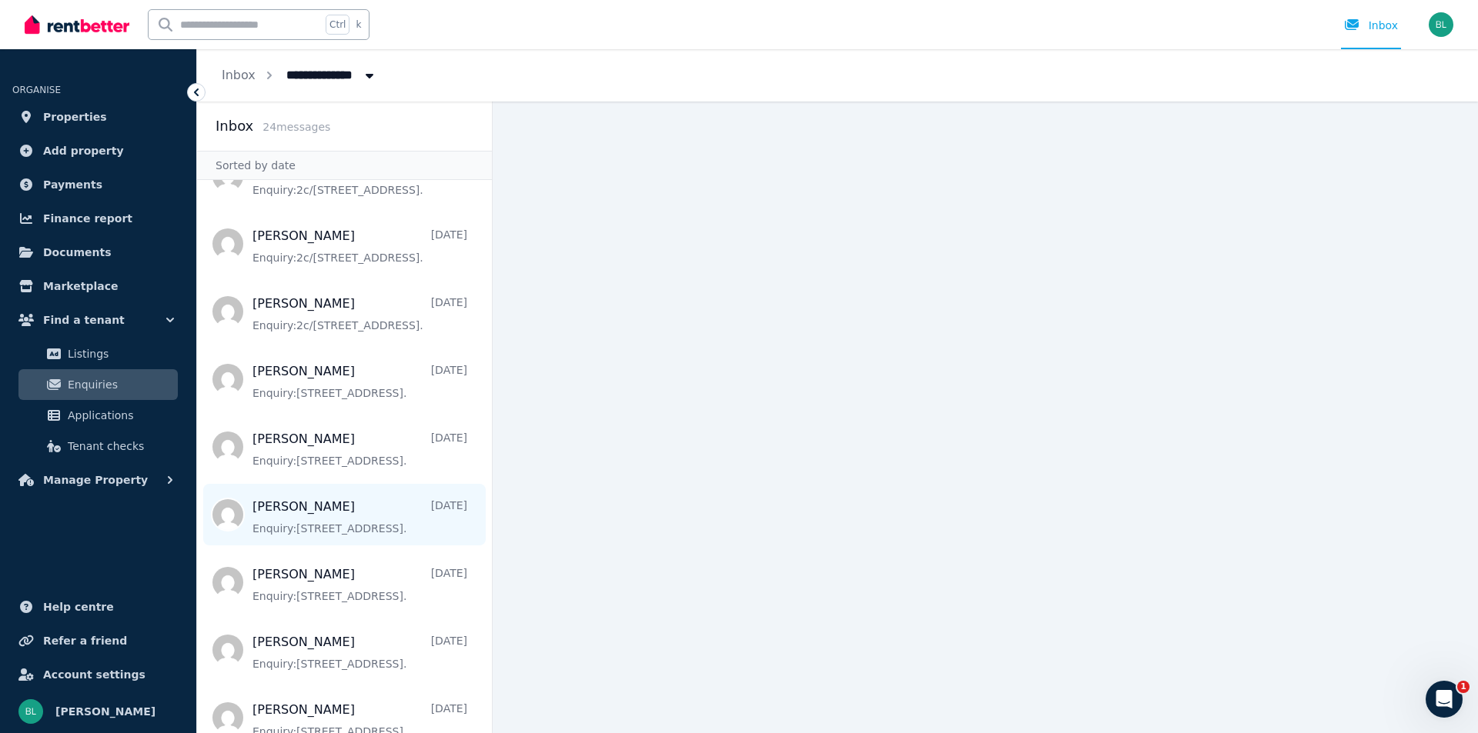
scroll to position [821, 0]
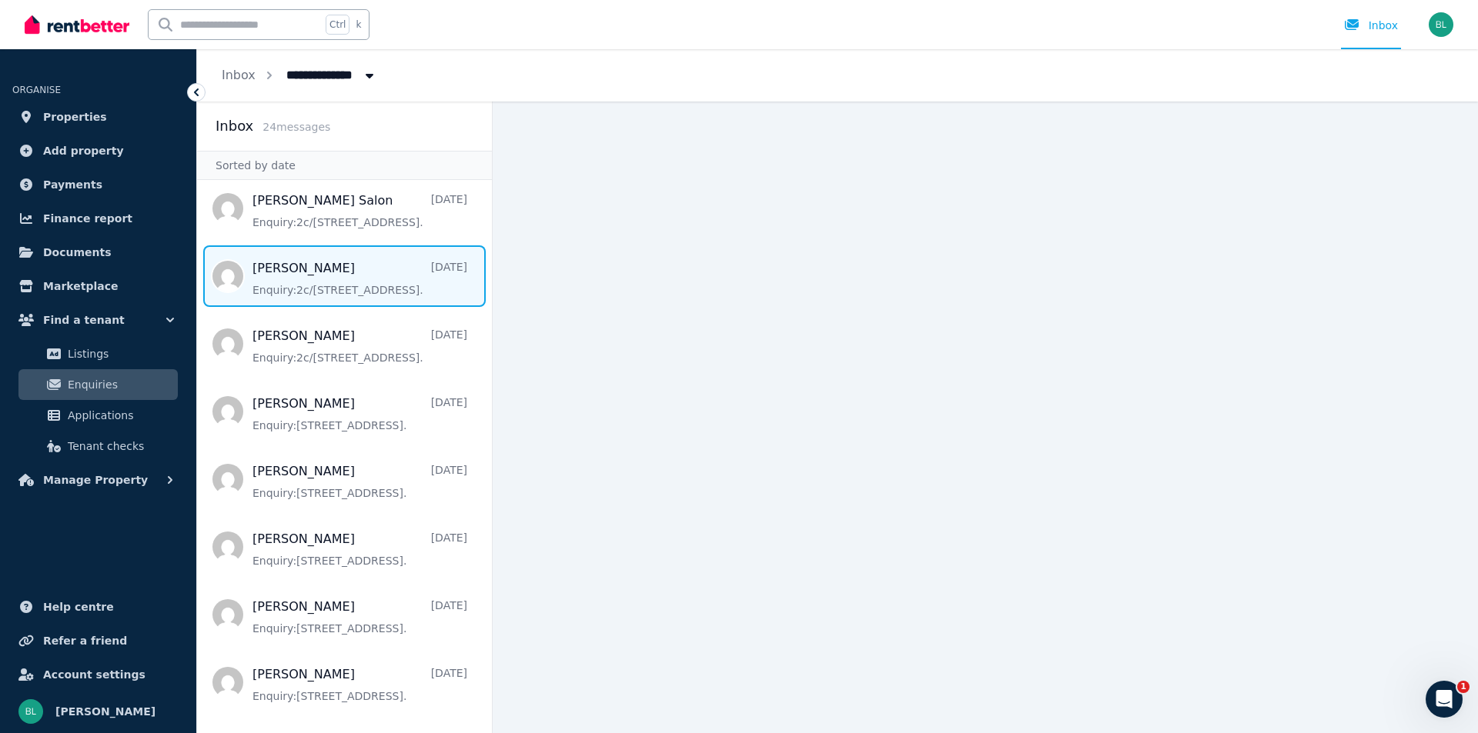
click at [276, 279] on span "Message list" at bounding box center [344, 276] width 295 height 62
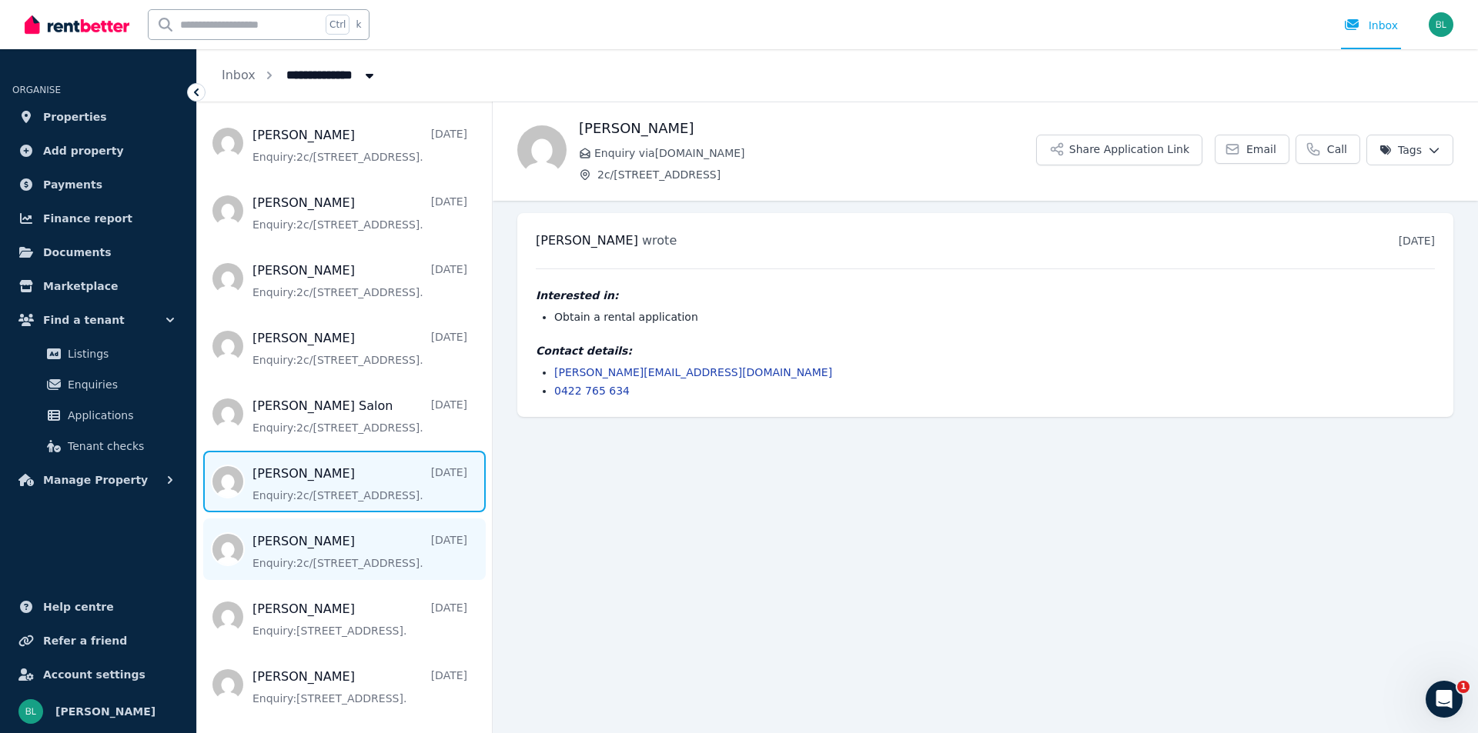
scroll to position [513, 0]
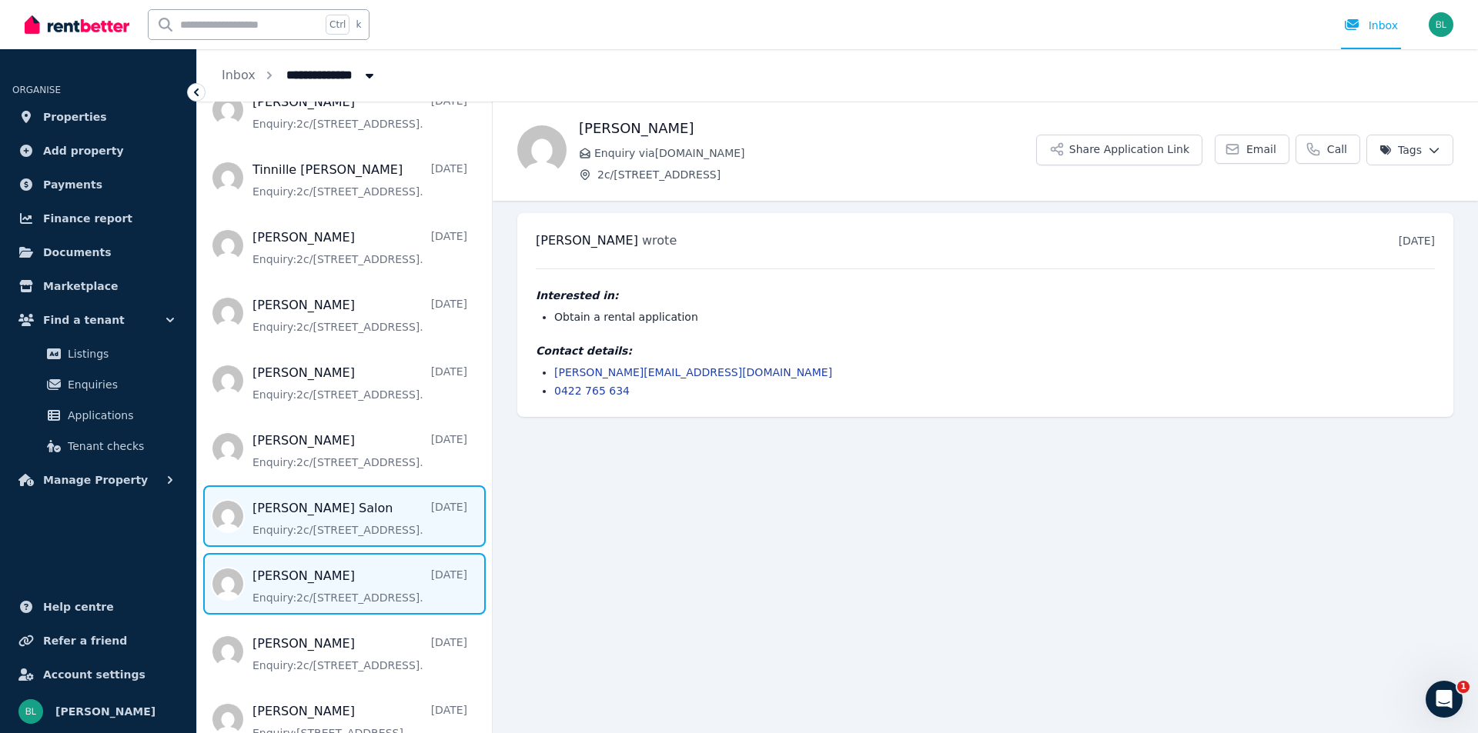
click at [346, 521] on span "Message list" at bounding box center [344, 517] width 295 height 62
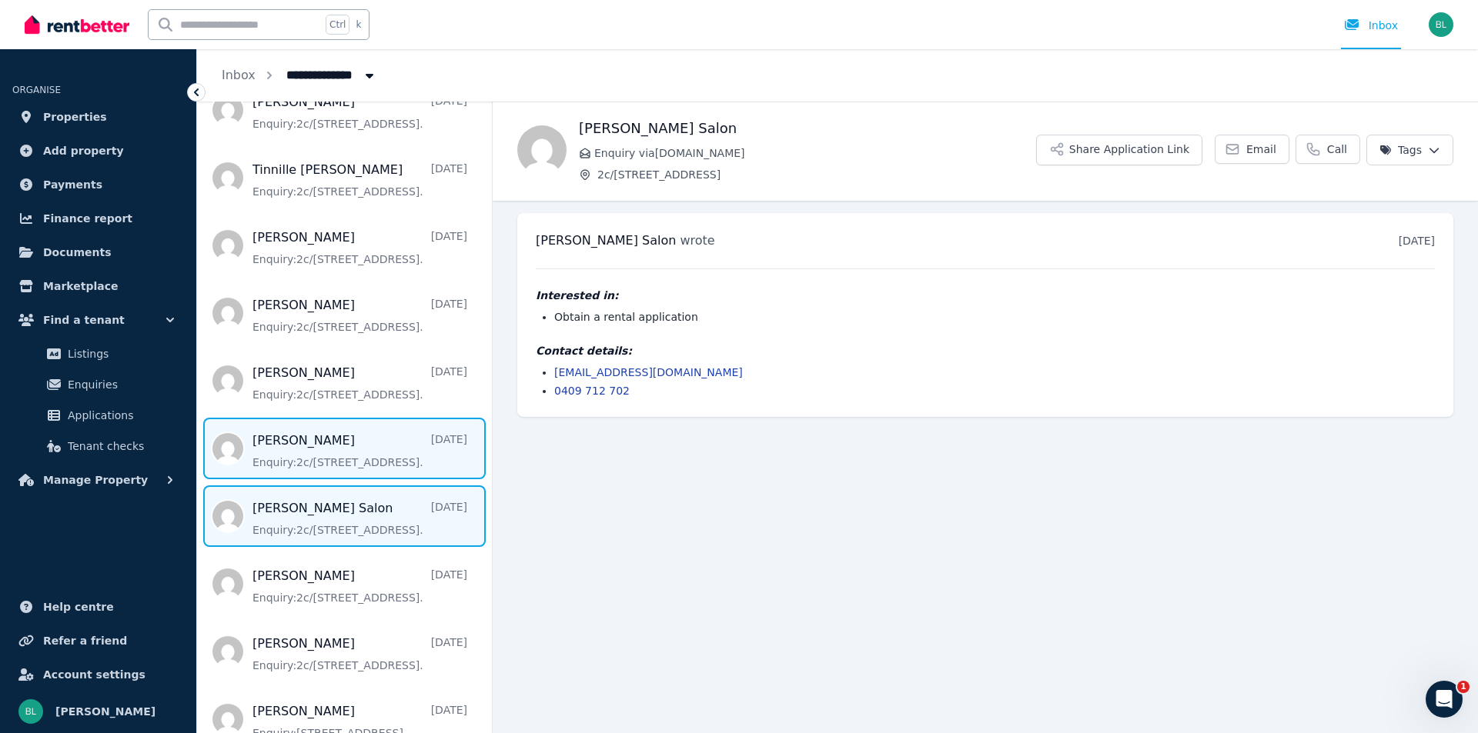
click at [289, 442] on span "Message list" at bounding box center [344, 449] width 295 height 62
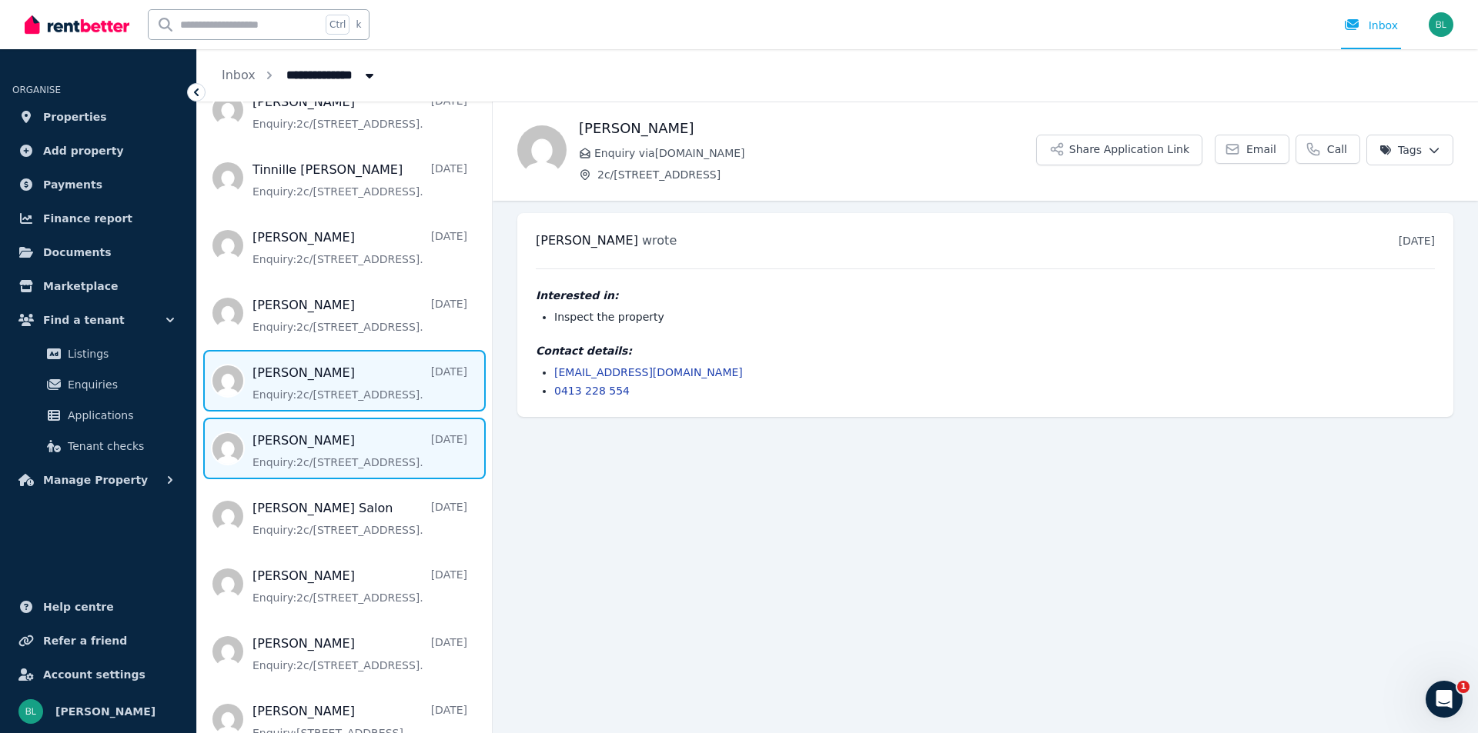
click at [322, 389] on span "Message list" at bounding box center [344, 381] width 295 height 62
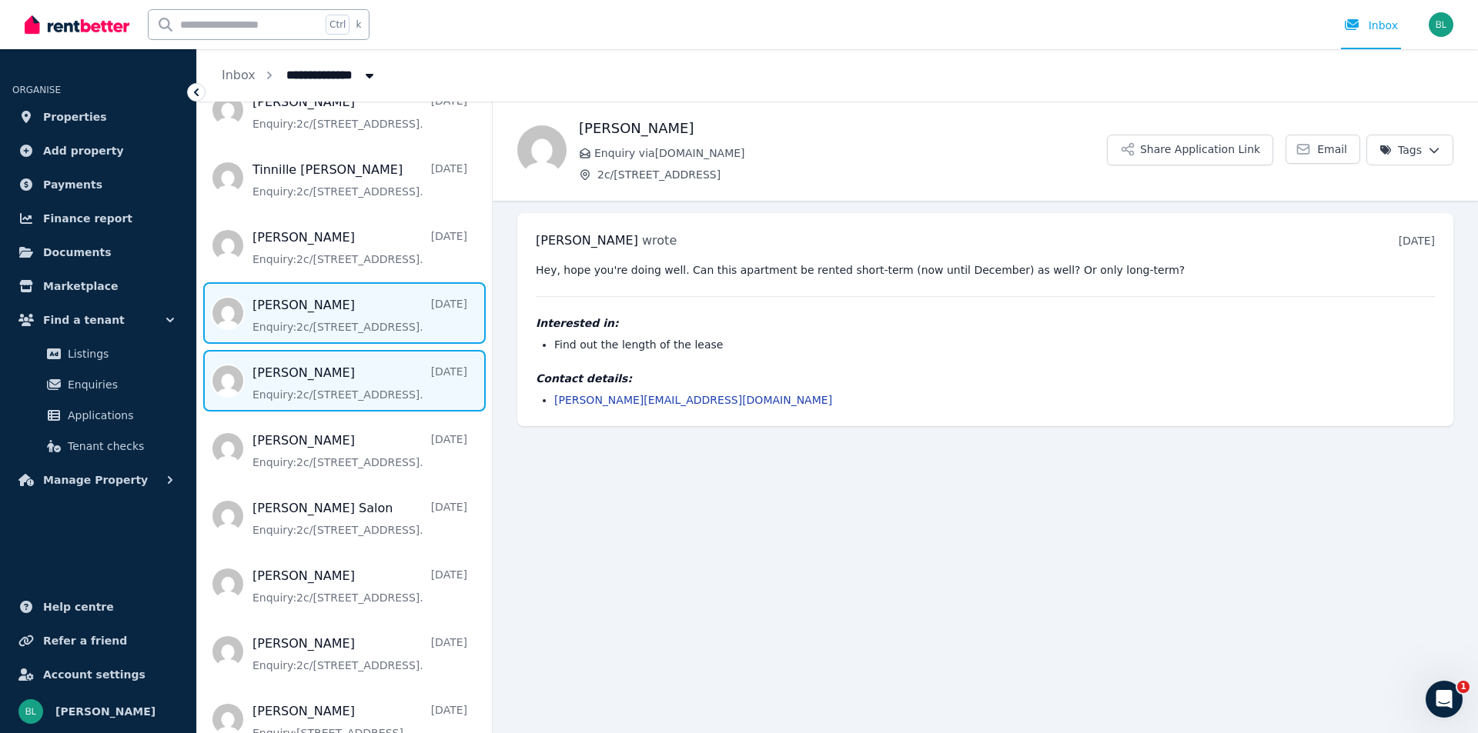
click at [312, 319] on span "Message list" at bounding box center [344, 313] width 295 height 62
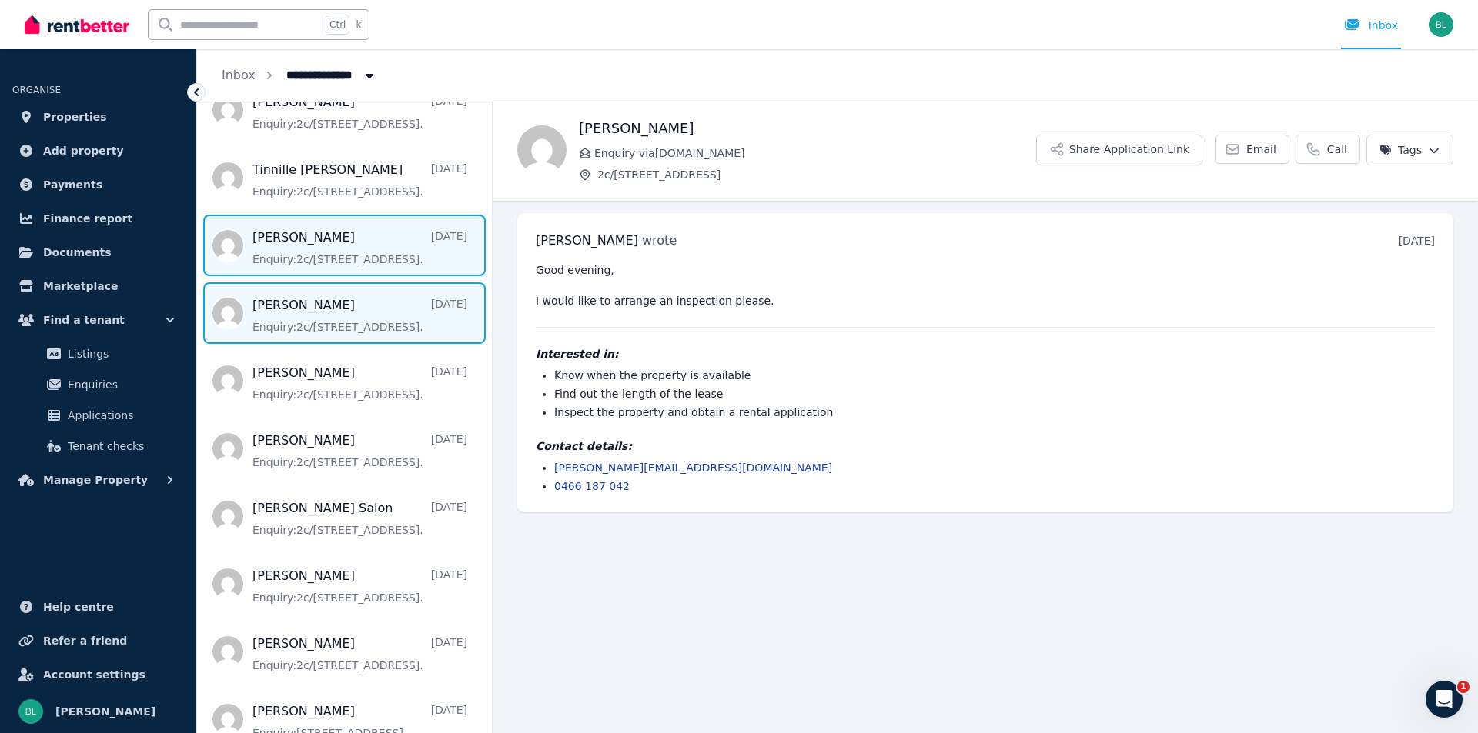
click at [303, 252] on span "Message list" at bounding box center [344, 246] width 295 height 62
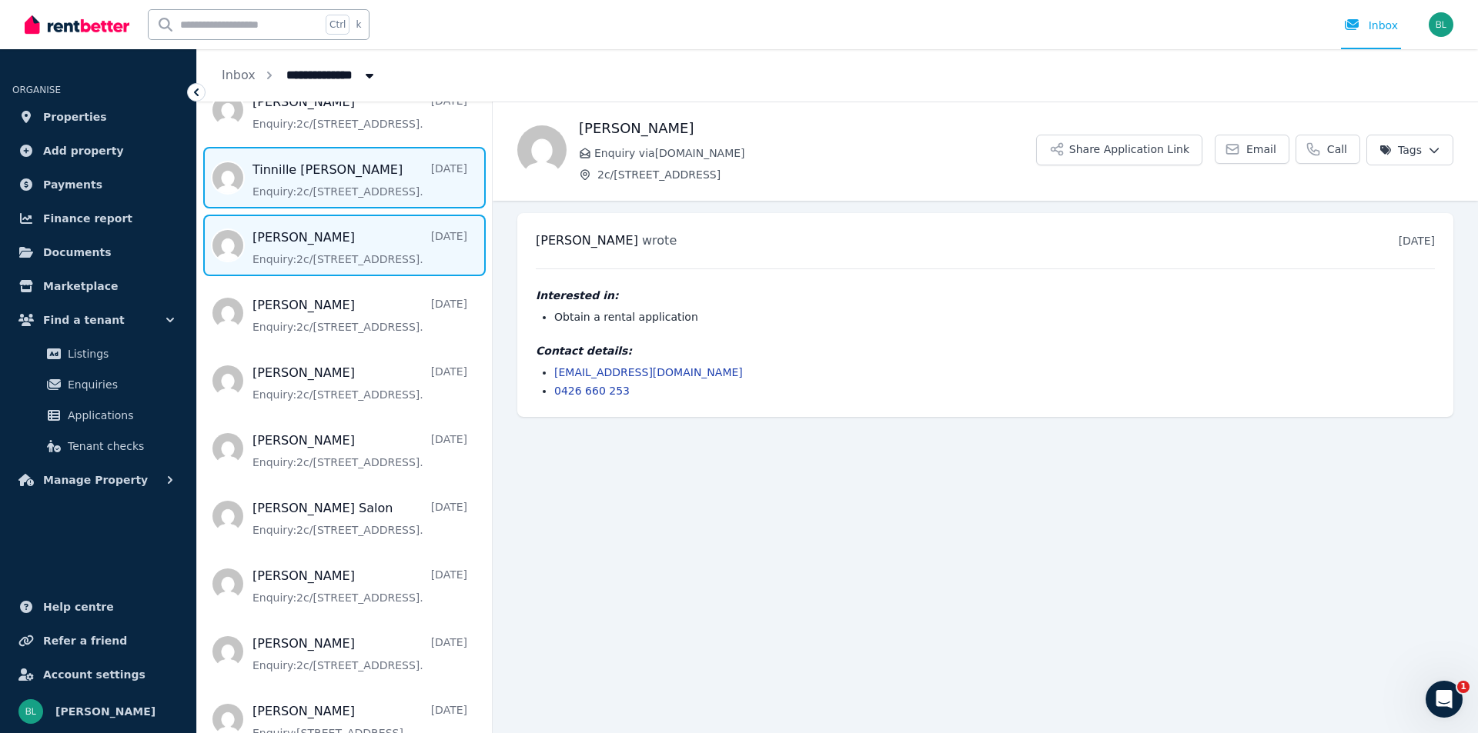
click at [316, 183] on span "Message list" at bounding box center [344, 178] width 295 height 62
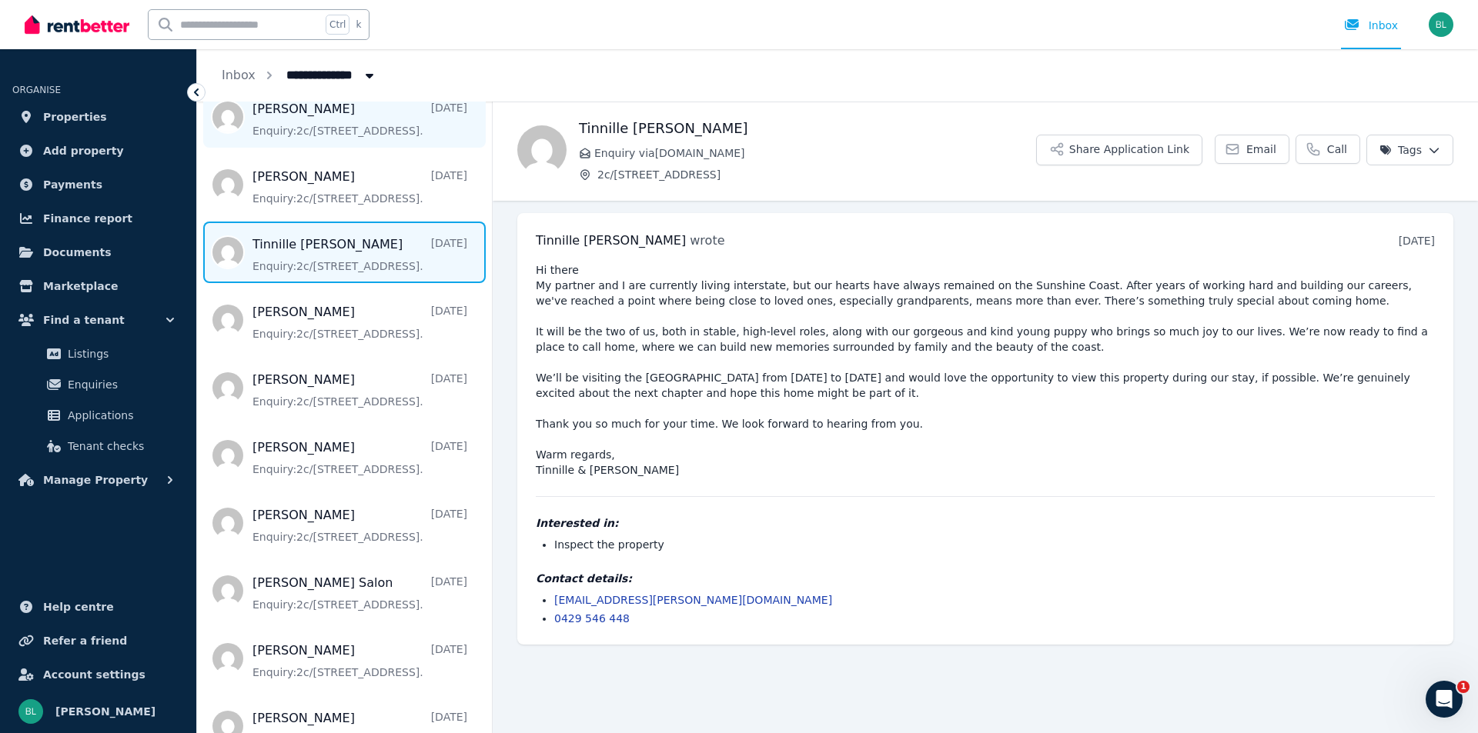
scroll to position [308, 0]
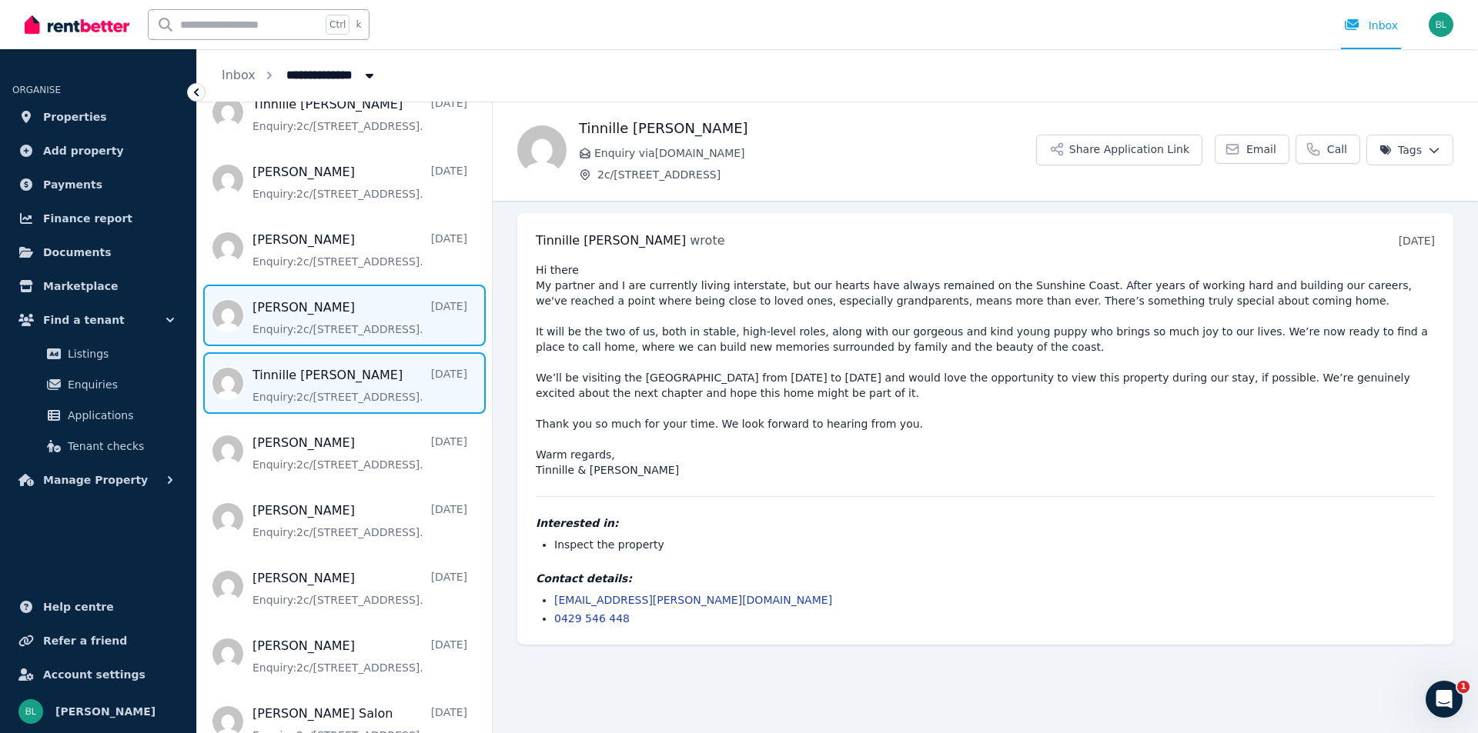
click at [341, 315] on span "Message list" at bounding box center [344, 316] width 295 height 62
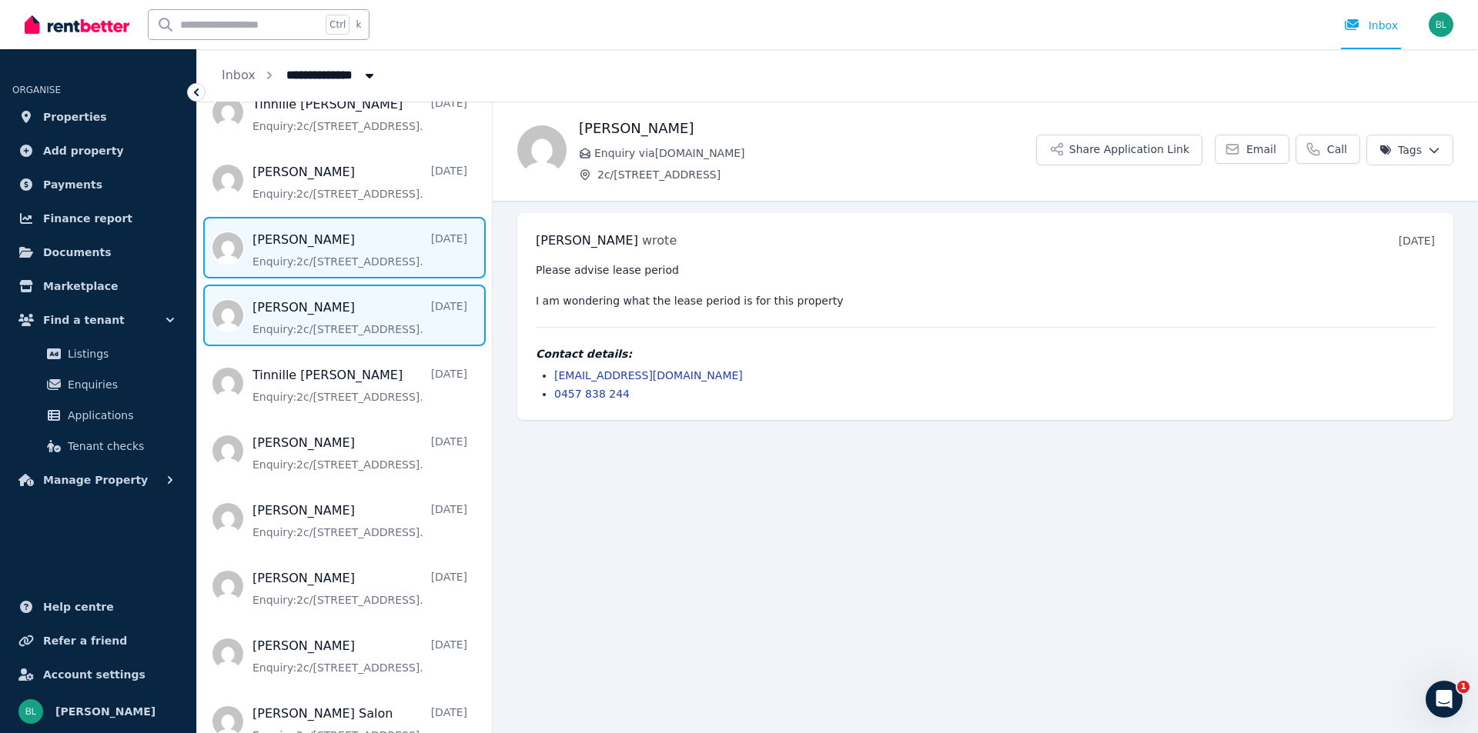
click at [336, 258] on span "Message list" at bounding box center [344, 248] width 295 height 62
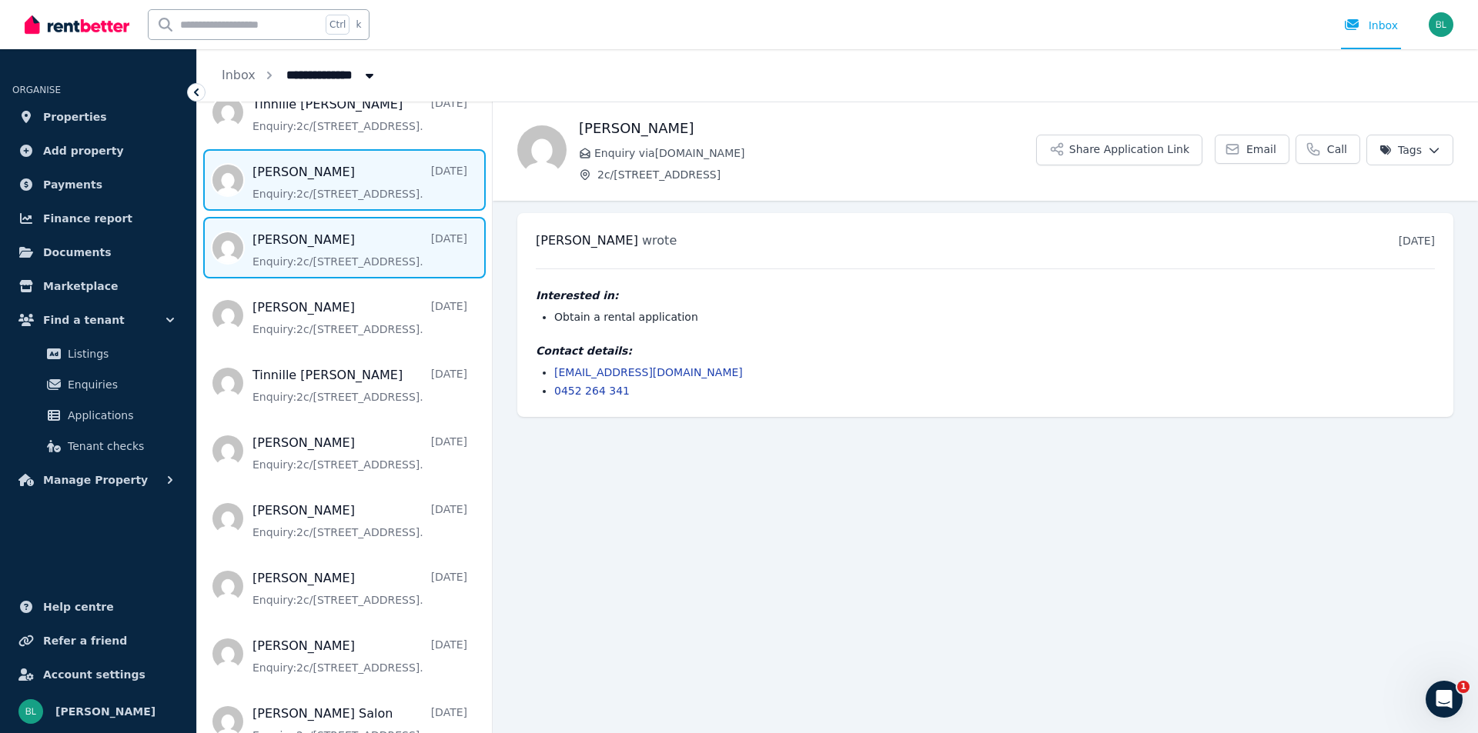
click at [336, 182] on span "Message list" at bounding box center [344, 180] width 295 height 62
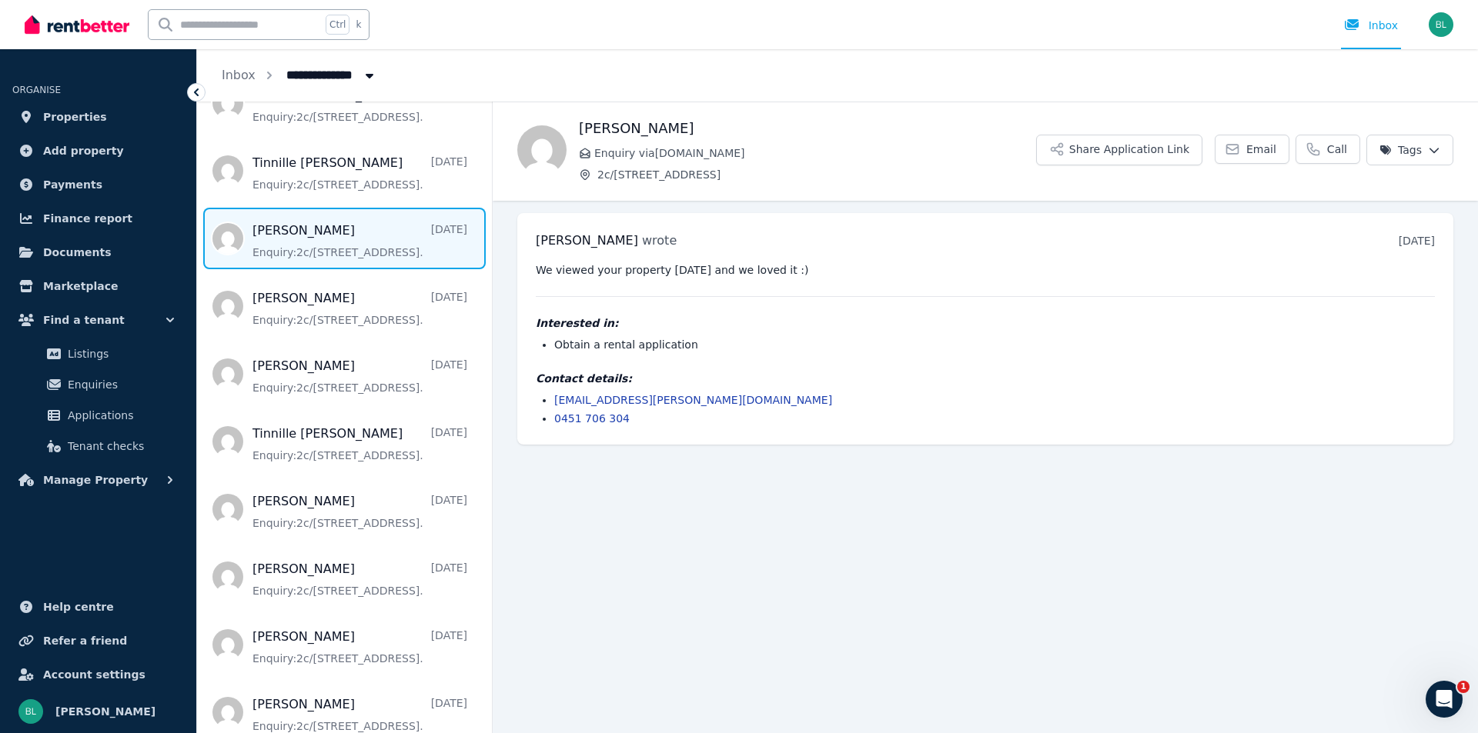
scroll to position [205, 0]
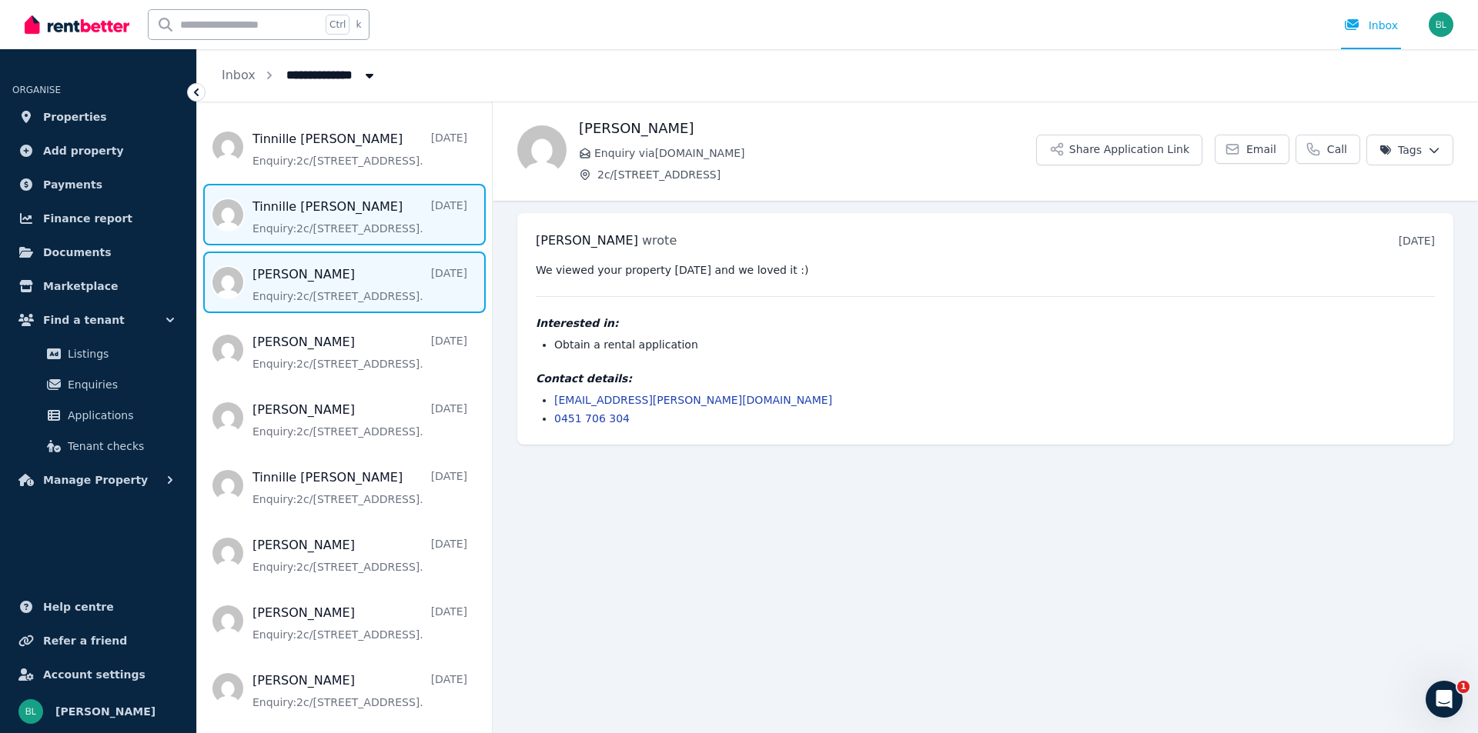
click at [319, 229] on span "Message list" at bounding box center [344, 215] width 295 height 62
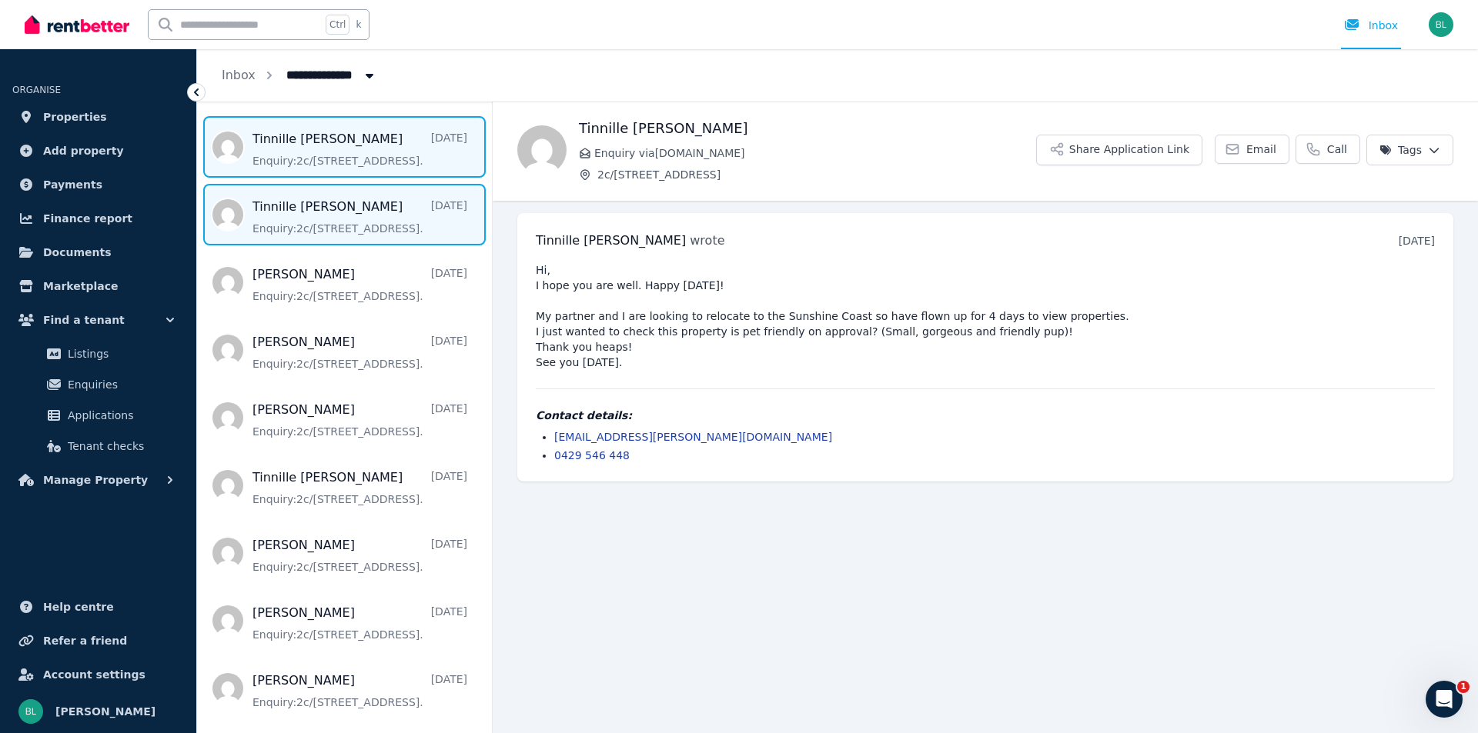
click at [342, 148] on span "Message list" at bounding box center [344, 147] width 295 height 62
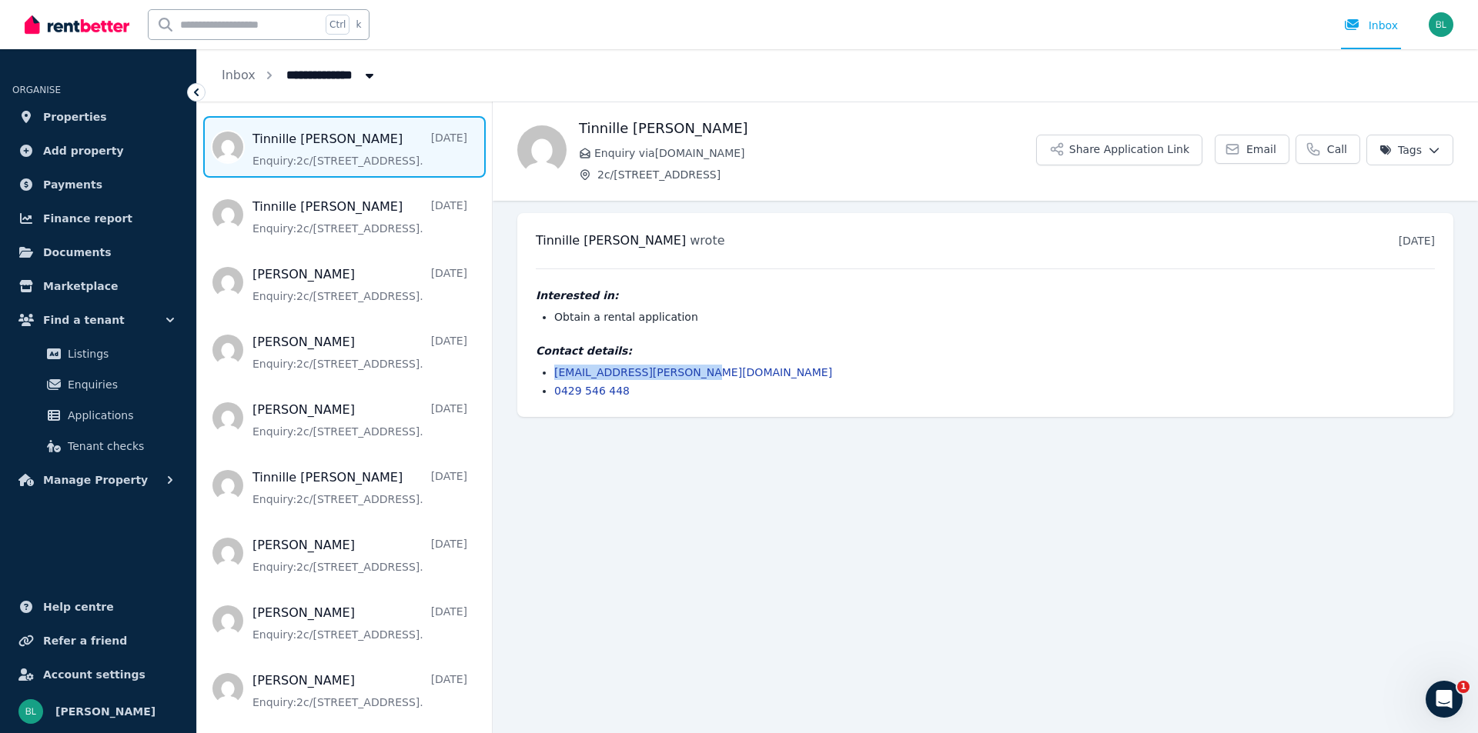
drag, startPoint x: 693, startPoint y: 376, endPoint x: 554, endPoint y: 374, distance: 138.5
click at [554, 374] on li "tinnille.whiley@gmail.com" at bounding box center [994, 372] width 880 height 15
copy link "tinnille.whiley@gmail.com"
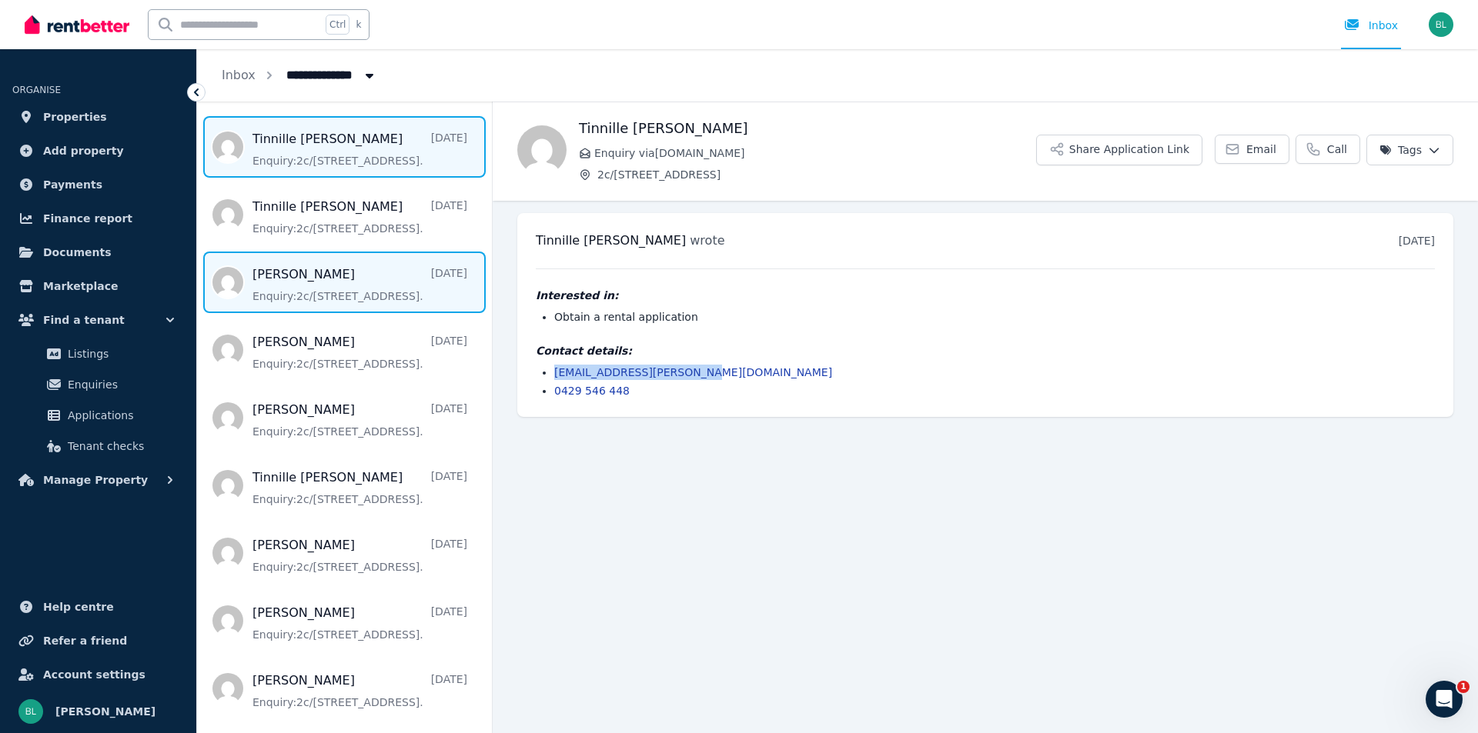
click at [356, 290] on span "Message list" at bounding box center [344, 283] width 295 height 62
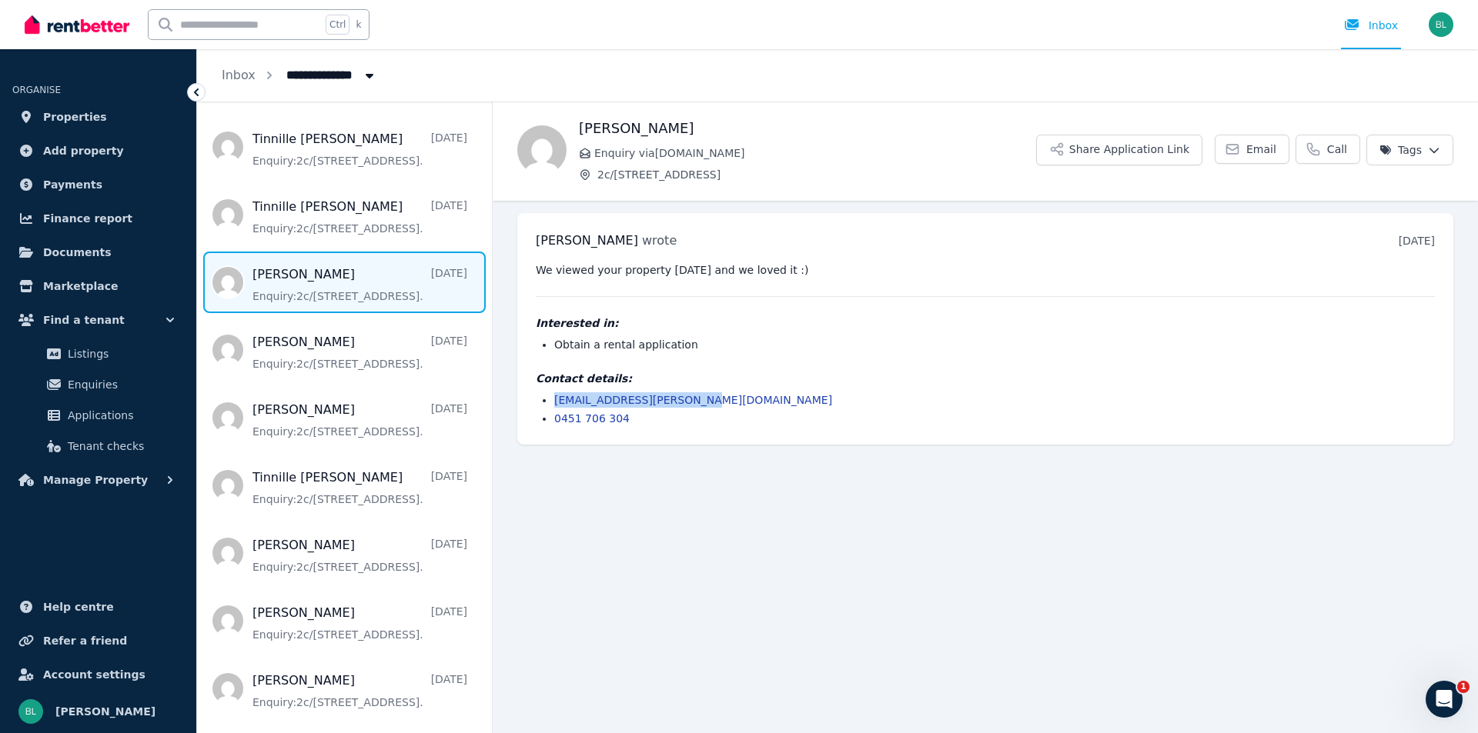
drag, startPoint x: 711, startPoint y: 404, endPoint x: 535, endPoint y: 402, distance: 176.2
click at [535, 402] on div "Zaid Hammoudeh wrote 8 days ago 4:13 pm on Wed, 20 Aug 2025 We viewed your prop…" at bounding box center [985, 329] width 936 height 232
copy link "zaid.hammoudeh@icloud.com"
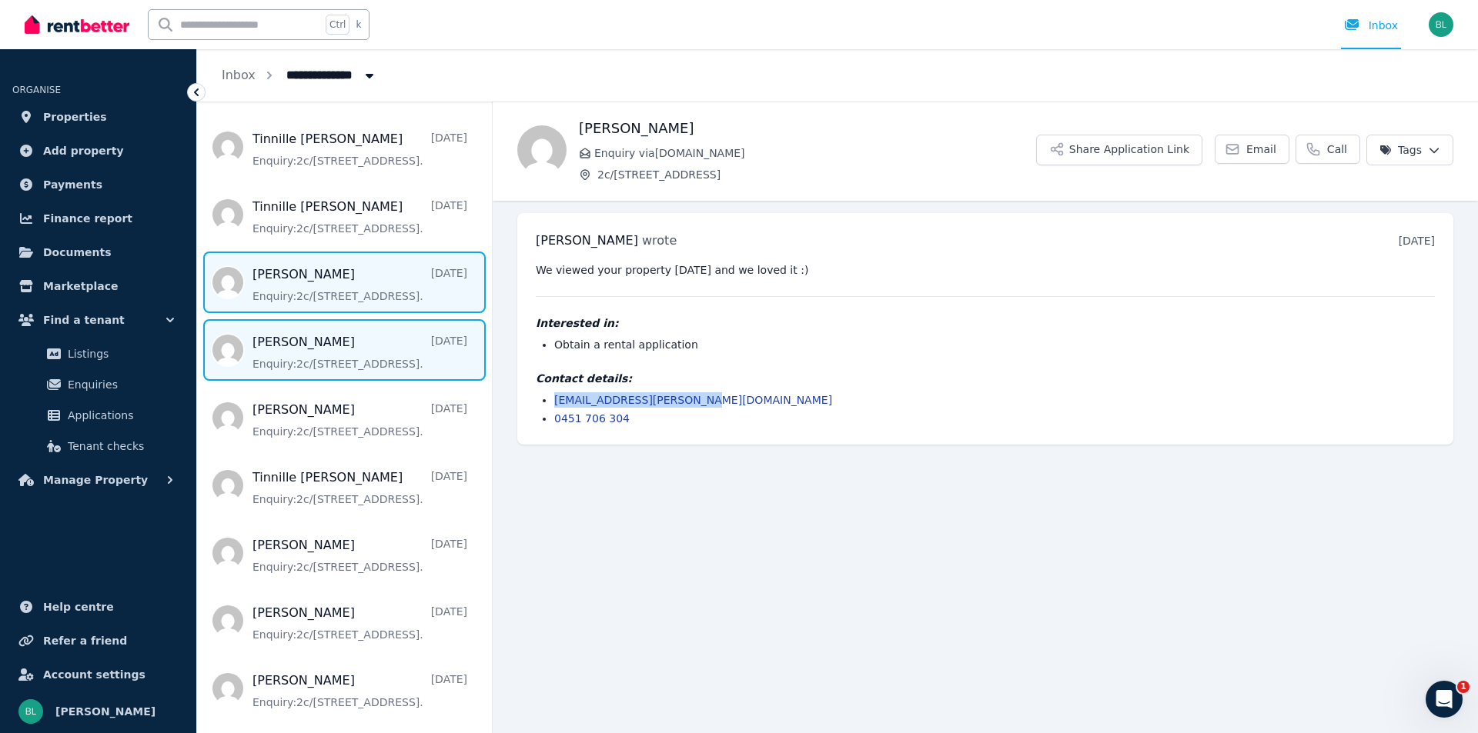
click at [314, 349] on span "Message list" at bounding box center [344, 350] width 295 height 62
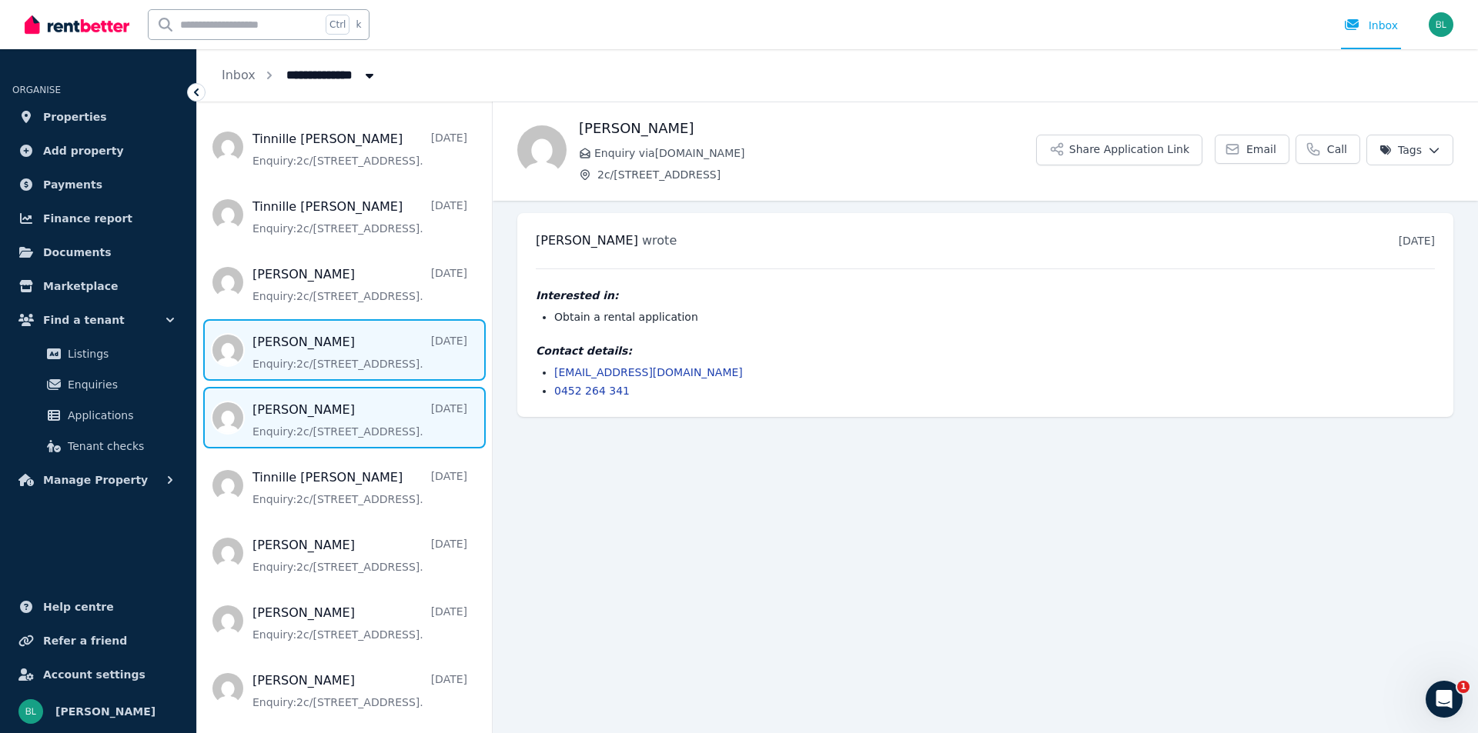
click at [325, 422] on span "Message list" at bounding box center [344, 418] width 295 height 62
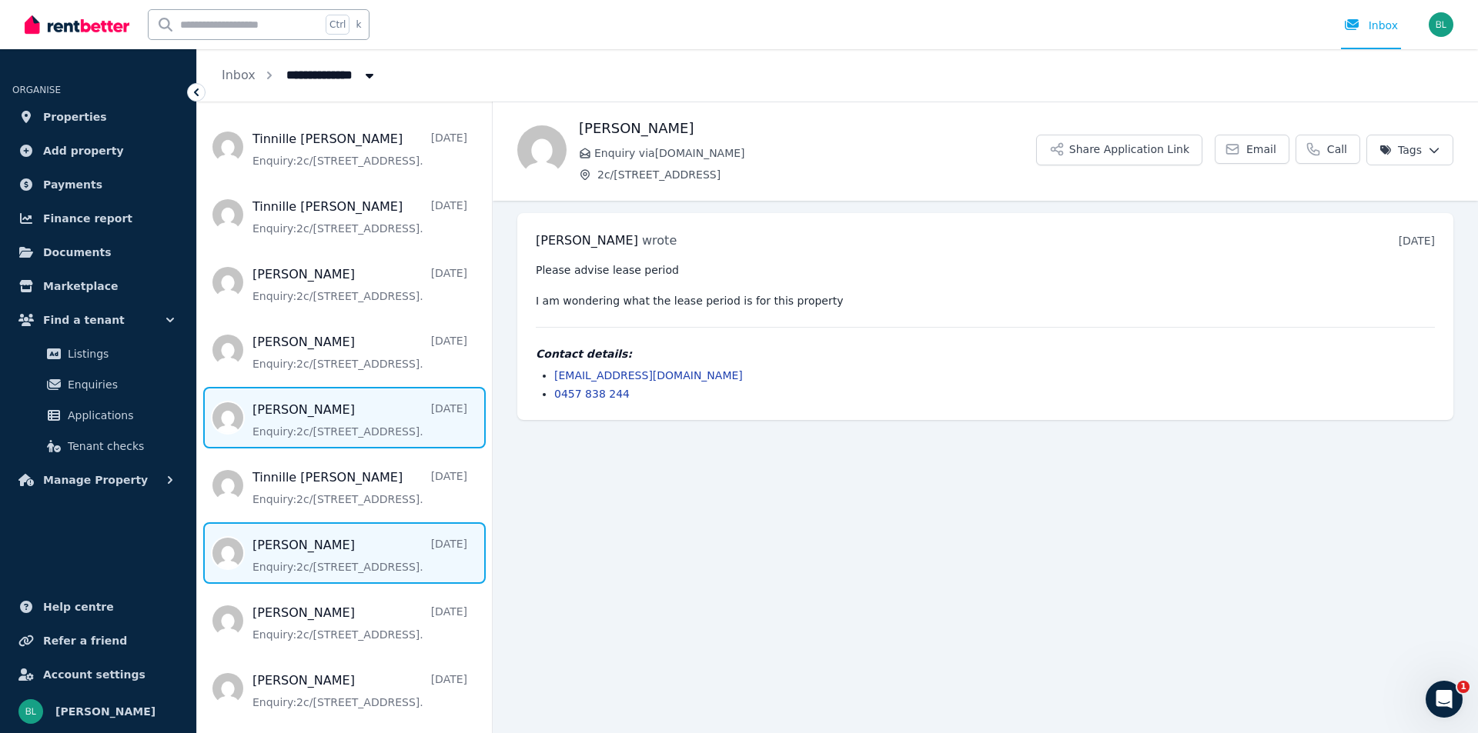
click at [330, 547] on span "Message list" at bounding box center [344, 554] width 295 height 62
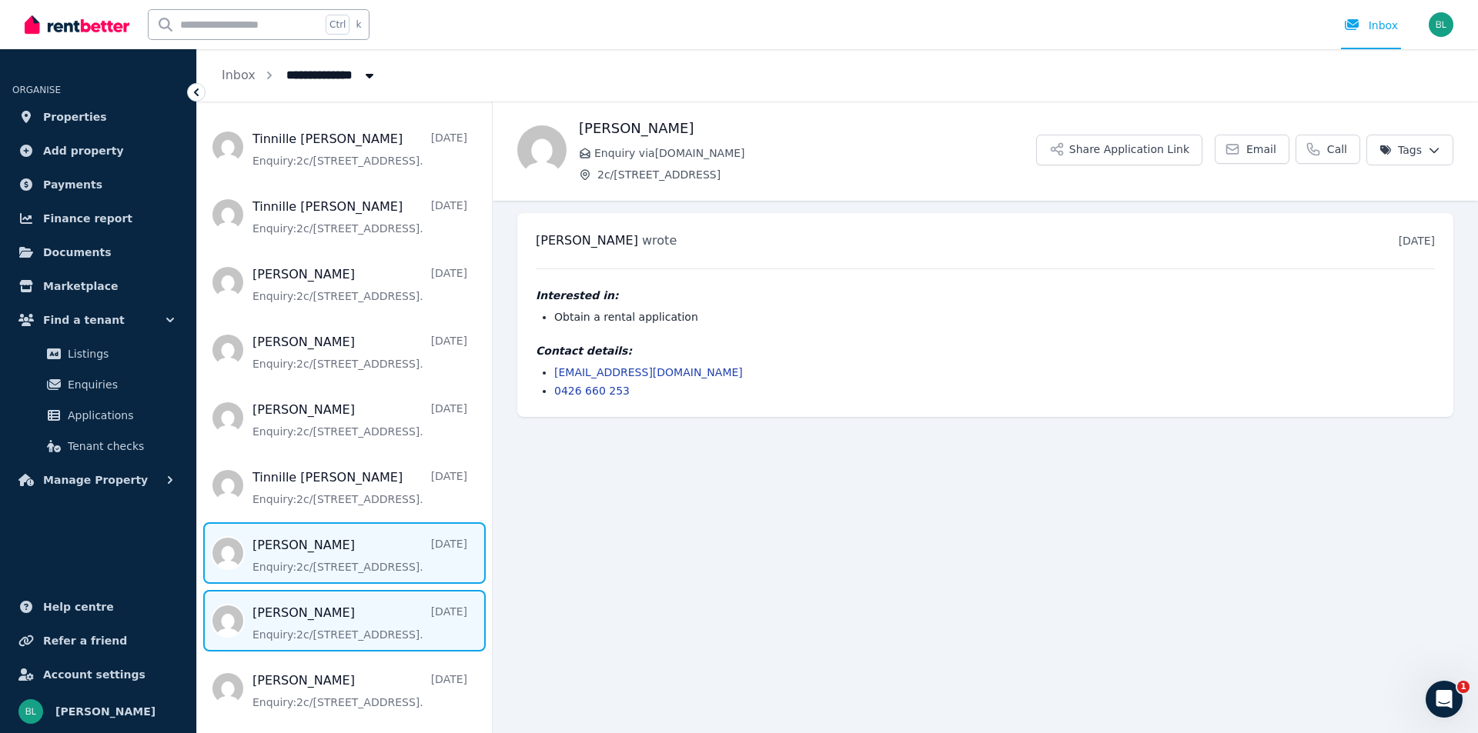
click at [289, 618] on span "Message list" at bounding box center [344, 621] width 295 height 62
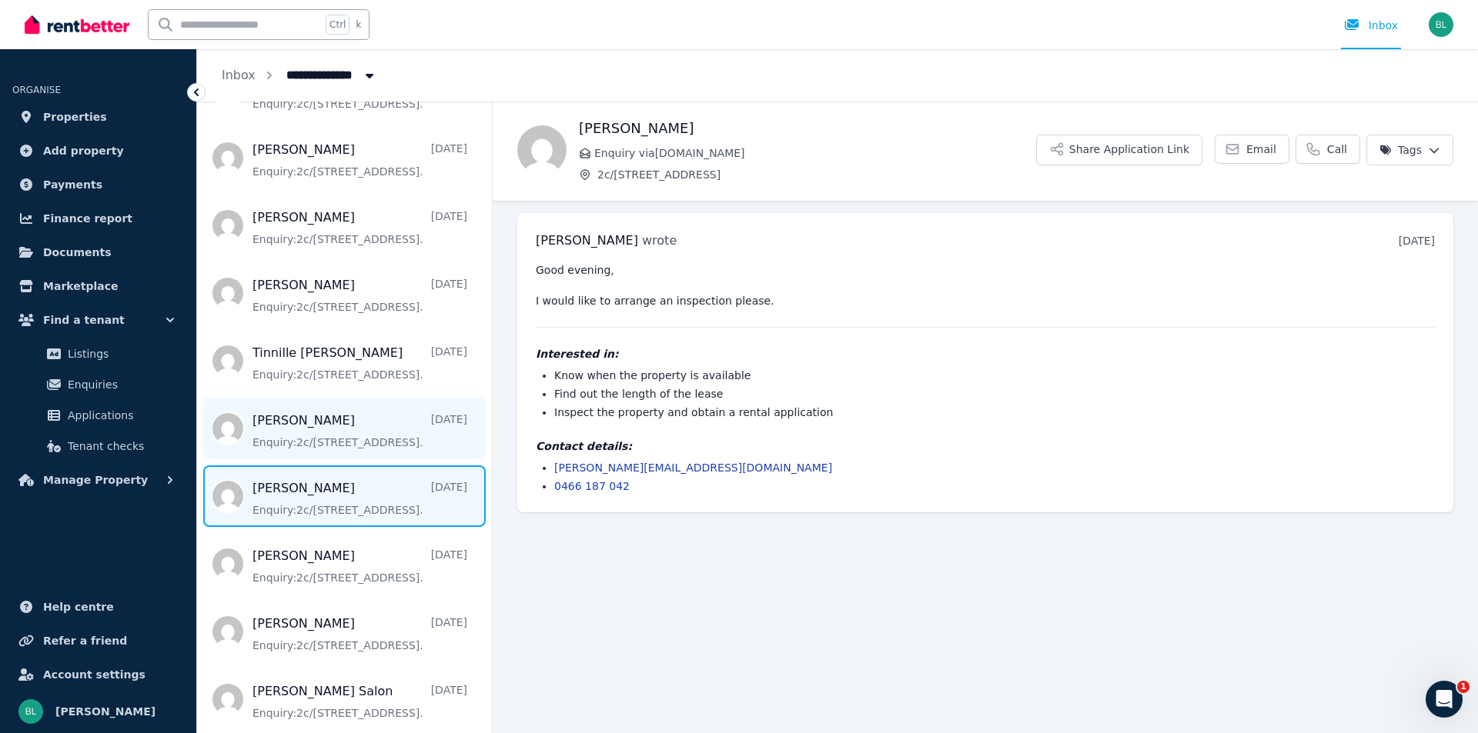
scroll to position [513, 0]
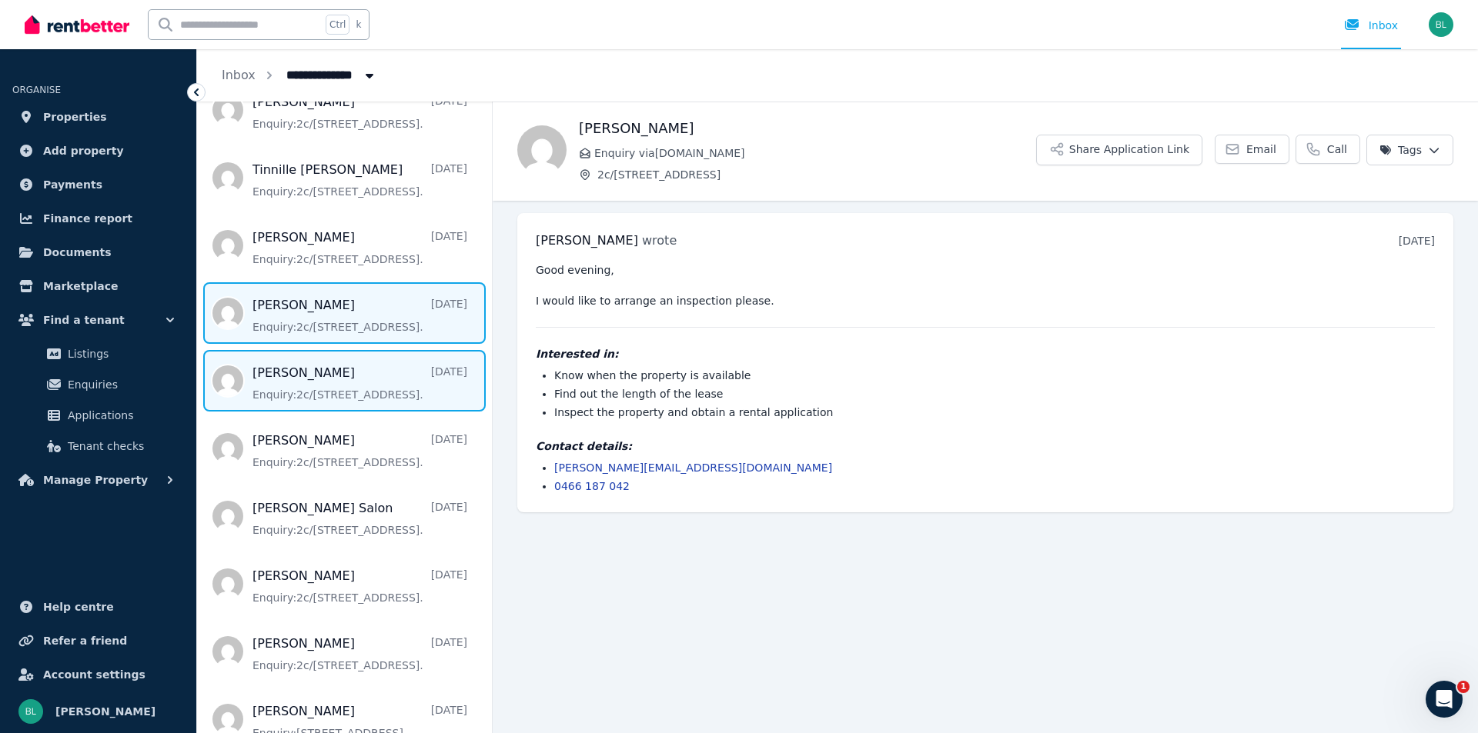
click at [324, 400] on span "Message list" at bounding box center [344, 381] width 295 height 62
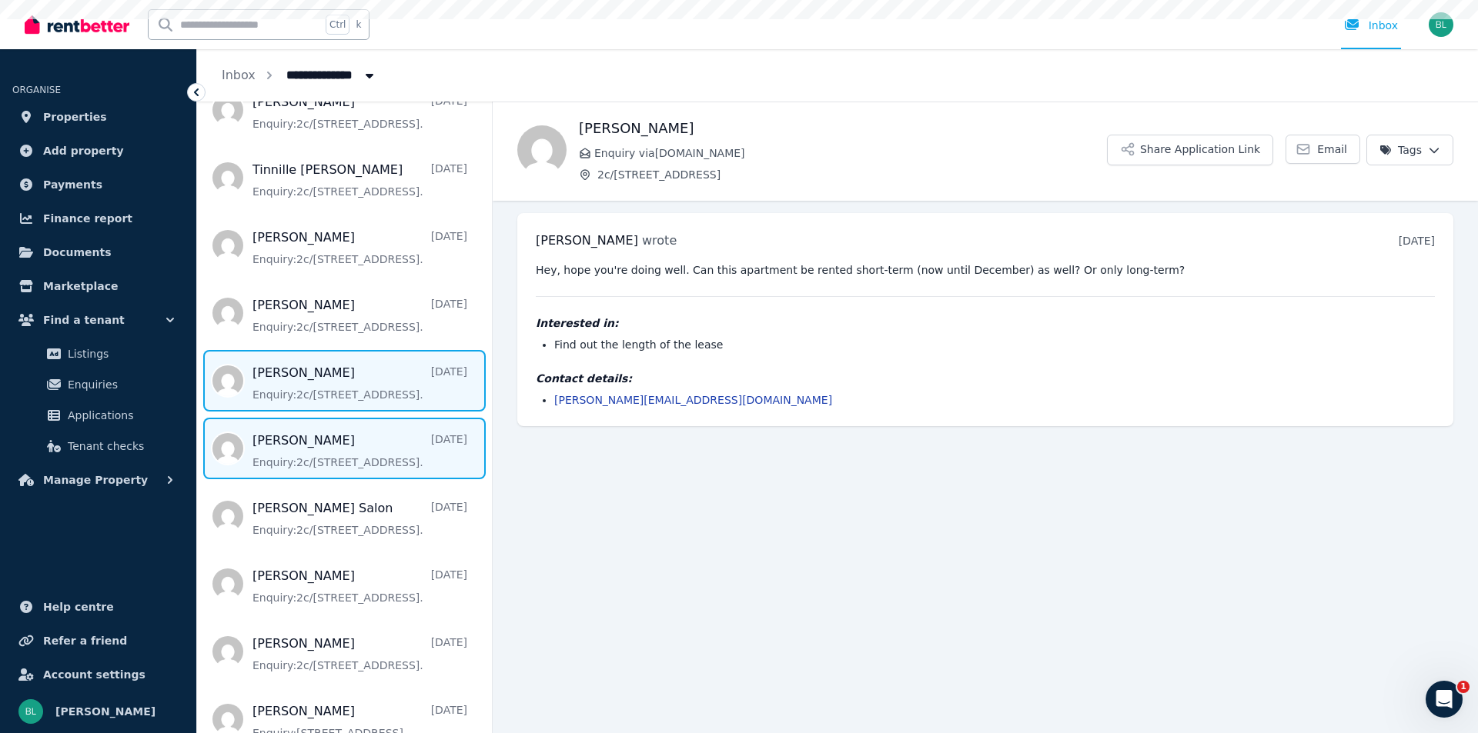
click at [322, 477] on span "Message list" at bounding box center [344, 449] width 295 height 62
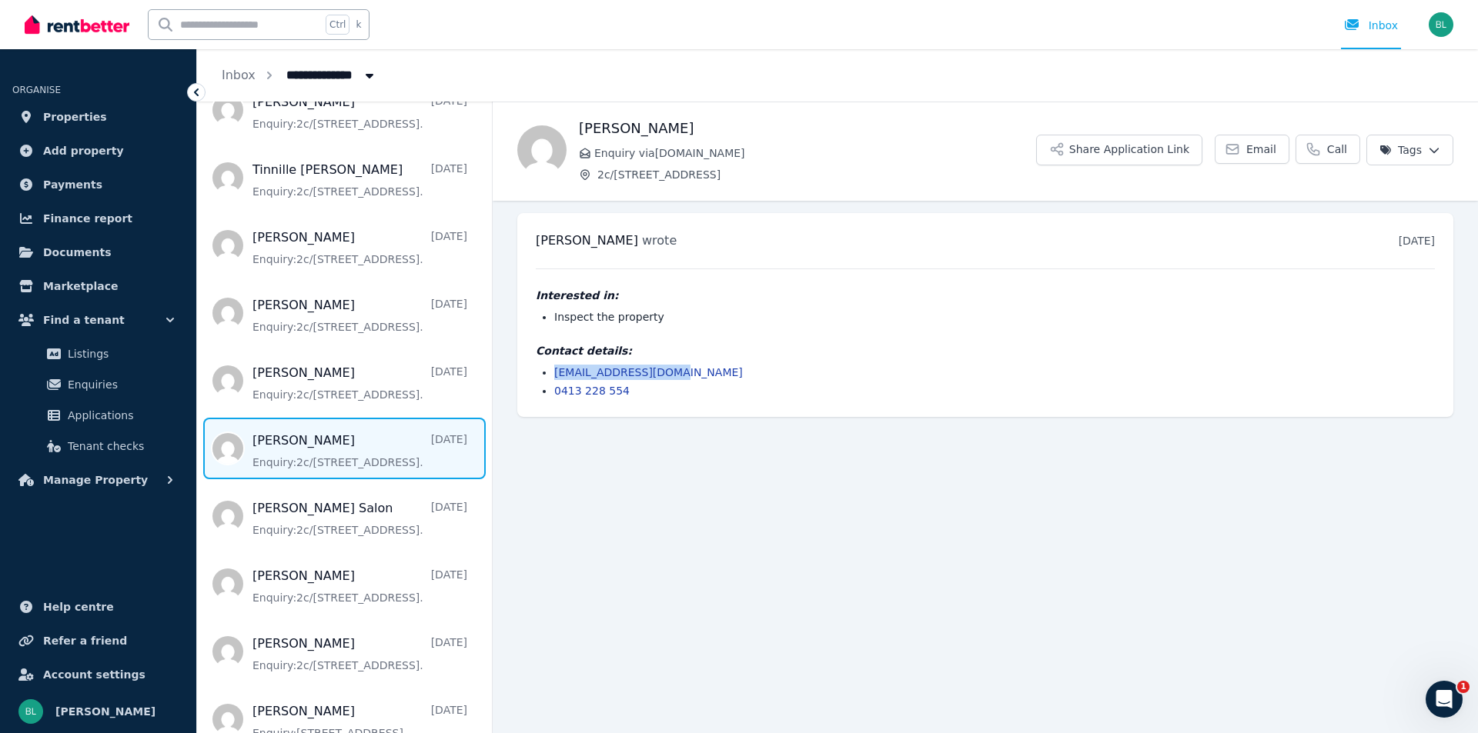
drag, startPoint x: 670, startPoint y: 375, endPoint x: 556, endPoint y: 375, distance: 113.1
click at [556, 375] on li "ebellony17@gmail.com" at bounding box center [994, 372] width 880 height 15
copy link "ebellony17@gmail.com"
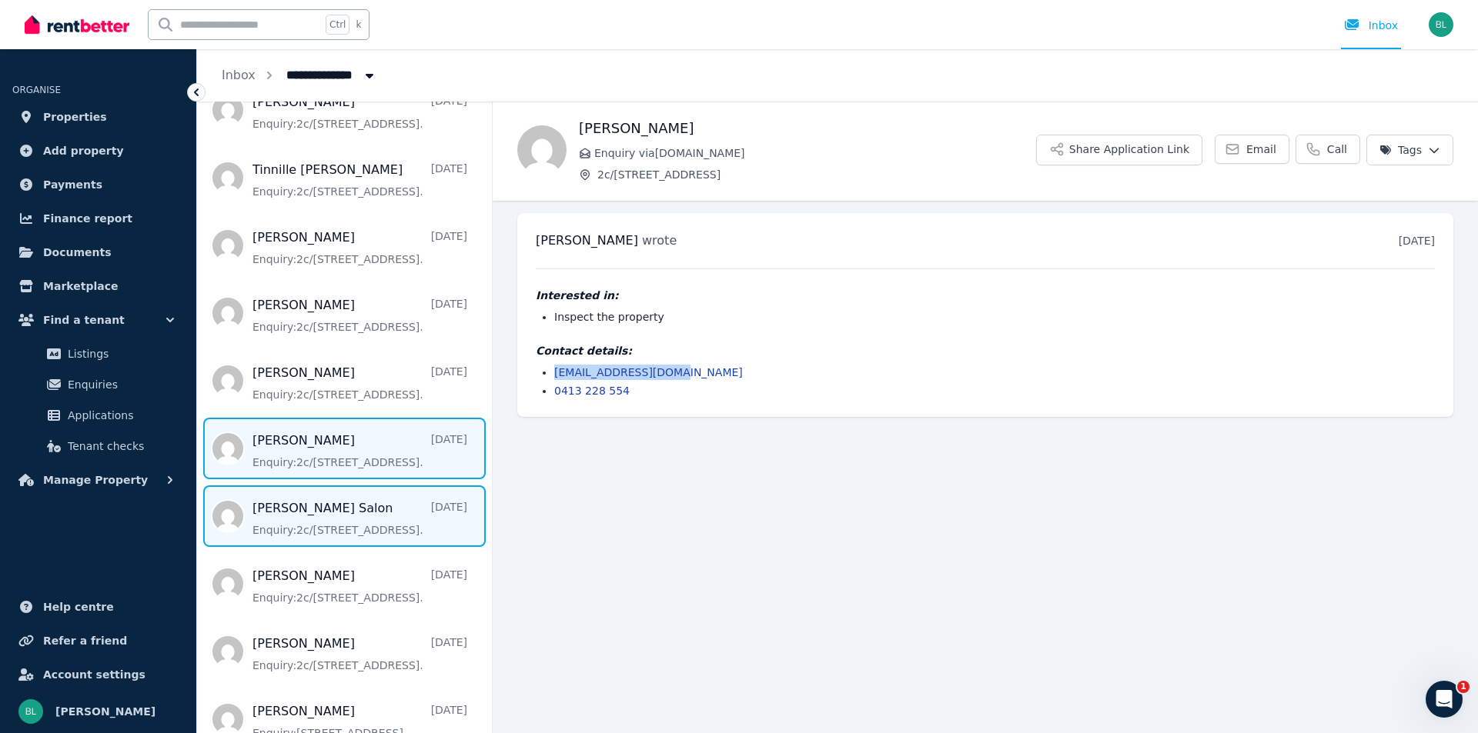
click at [317, 522] on span "Message list" at bounding box center [344, 517] width 295 height 62
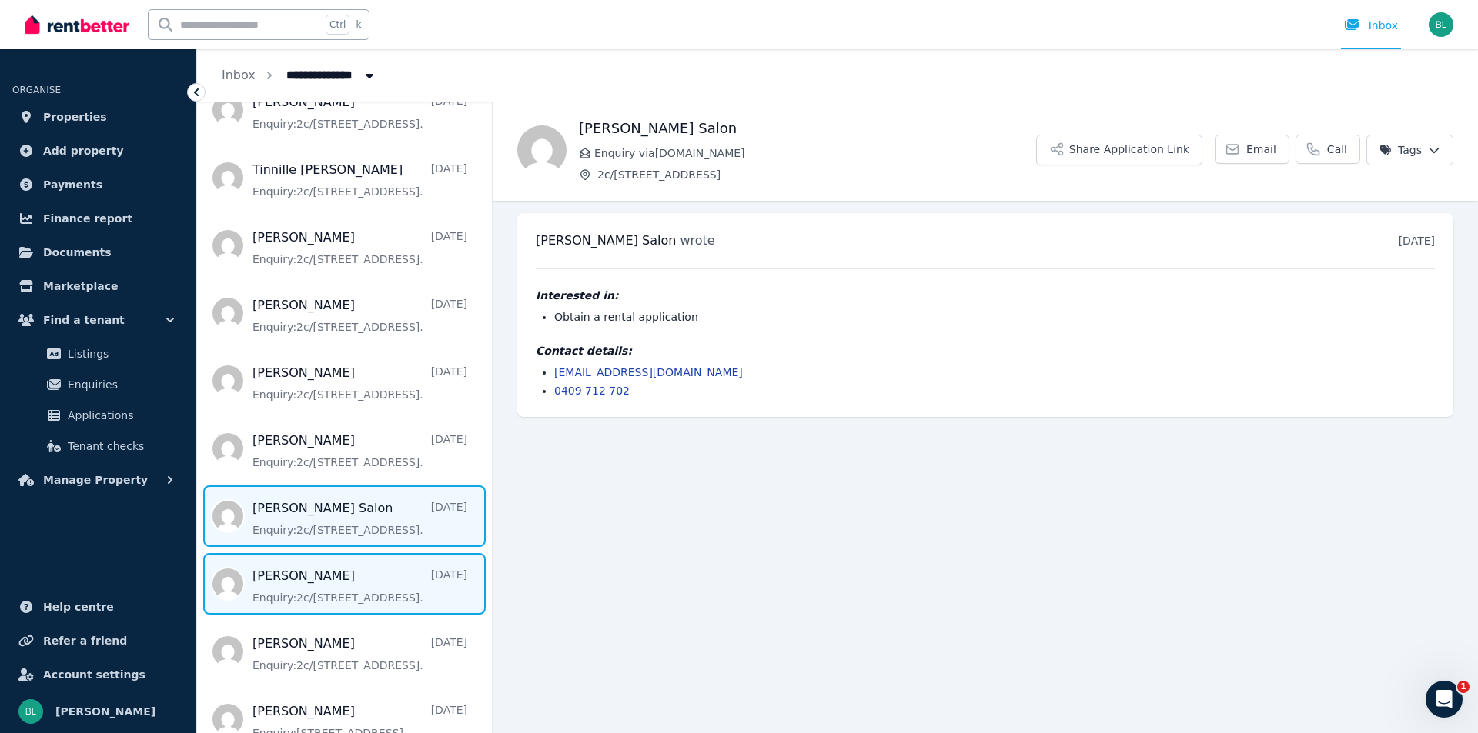
click at [318, 581] on span "Message list" at bounding box center [344, 584] width 295 height 62
